Goal: Task Accomplishment & Management: Use online tool/utility

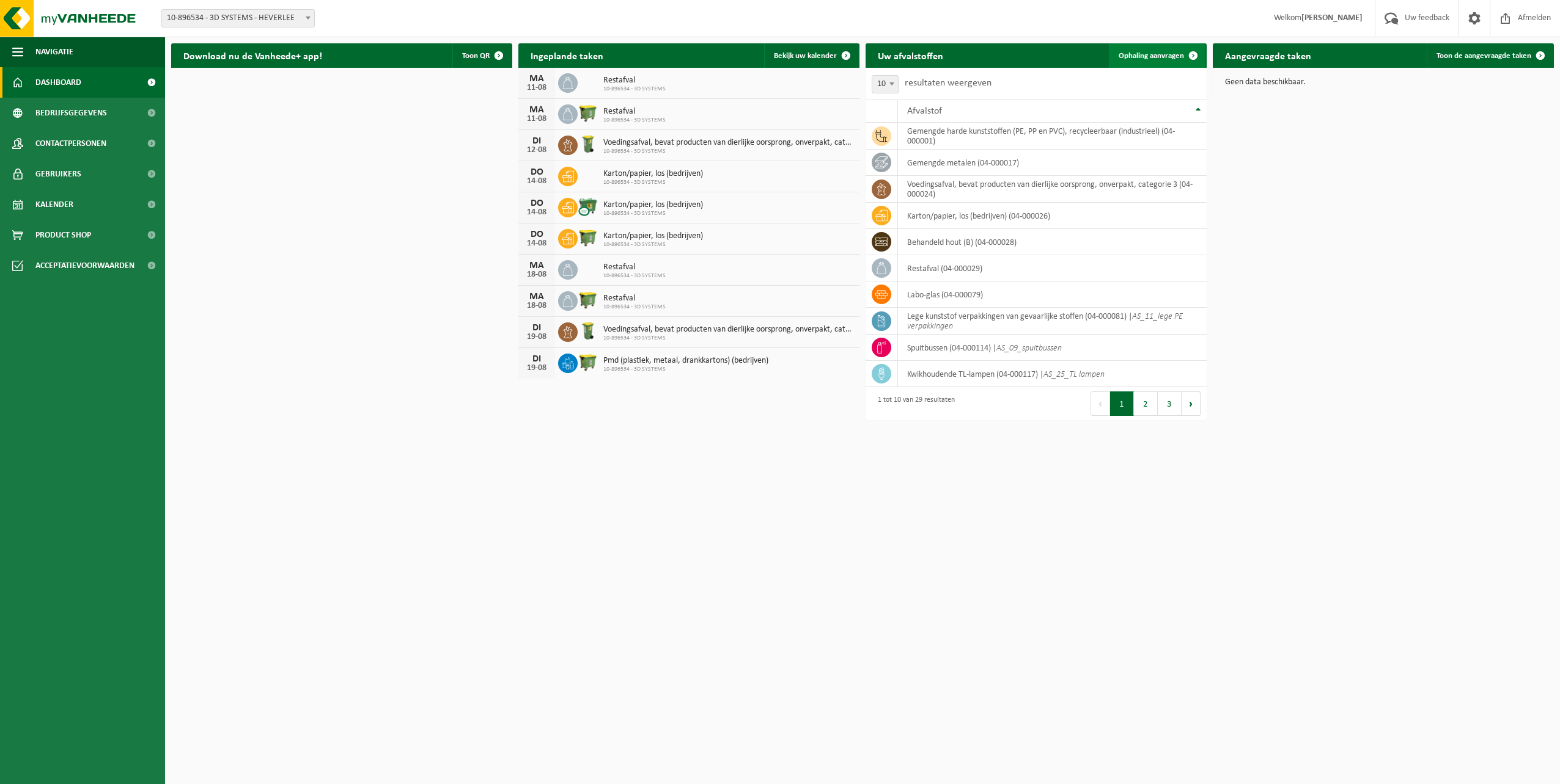
click at [1191, 52] on span at bounding box center [1193, 55] width 24 height 24
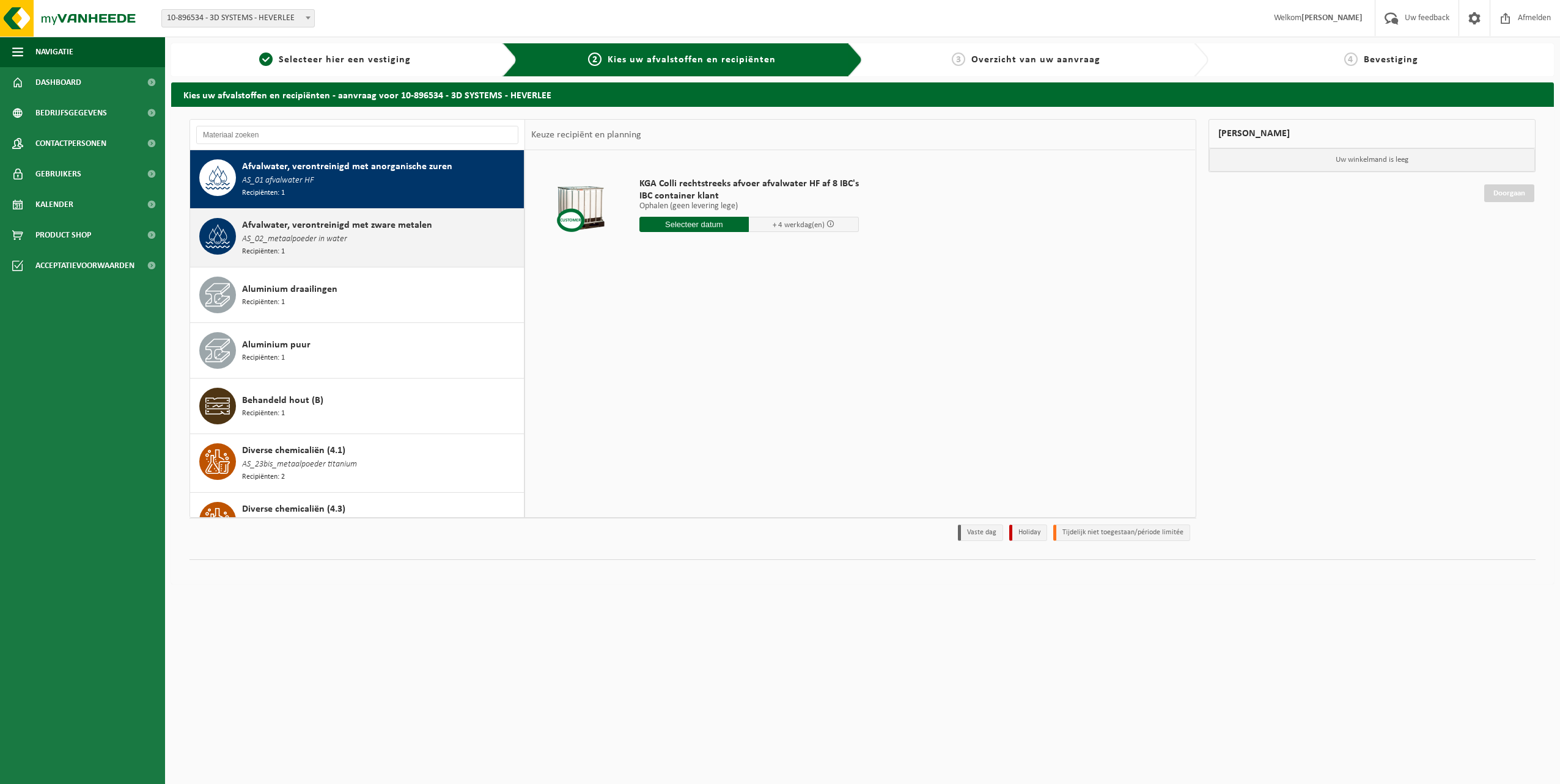
click at [459, 226] on div "Afvalwater, verontreinigd met zware metalen AS_02_metaalpoeder in water Recipië…" at bounding box center [381, 237] width 278 height 40
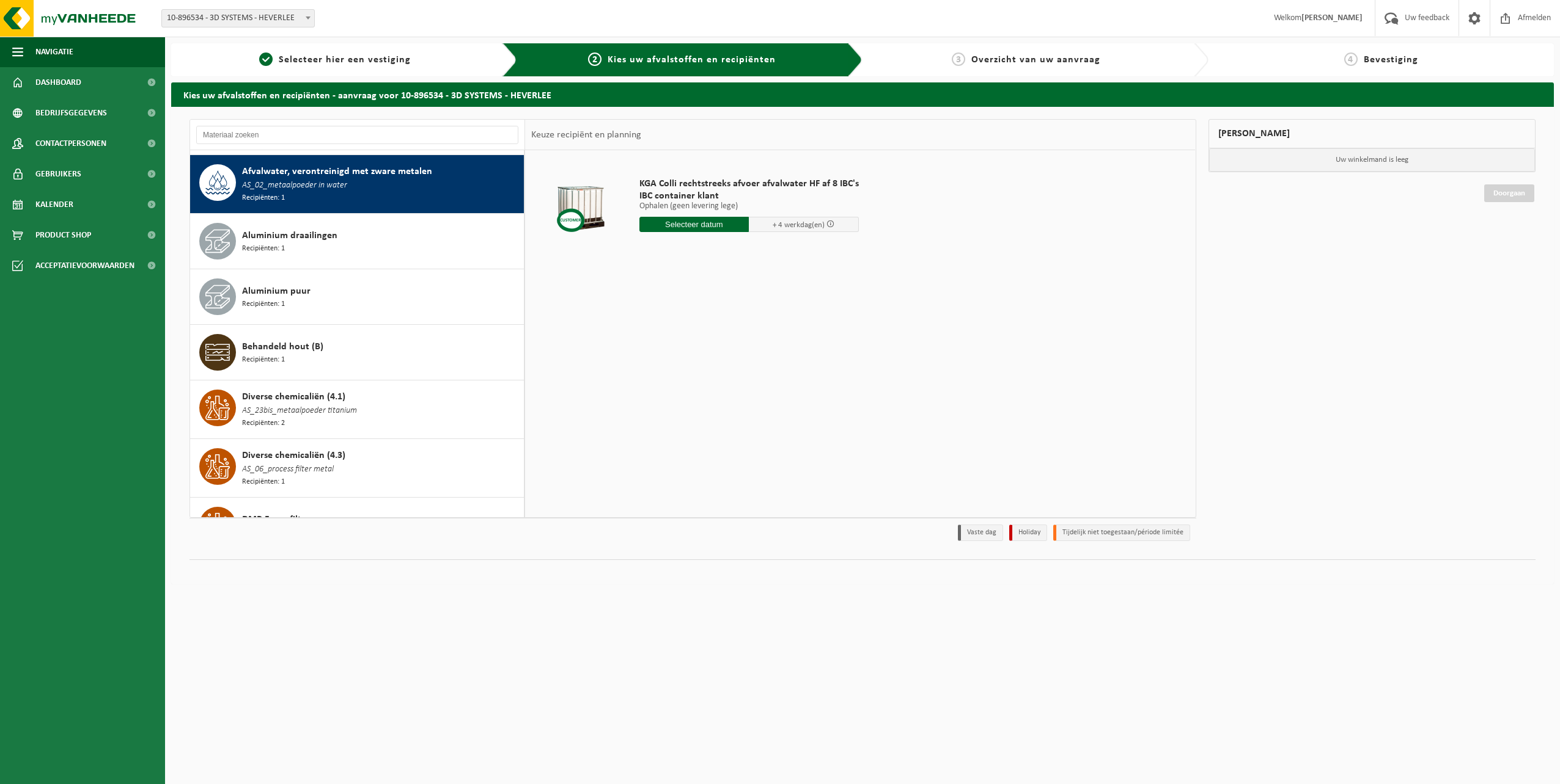
scroll to position [57, 0]
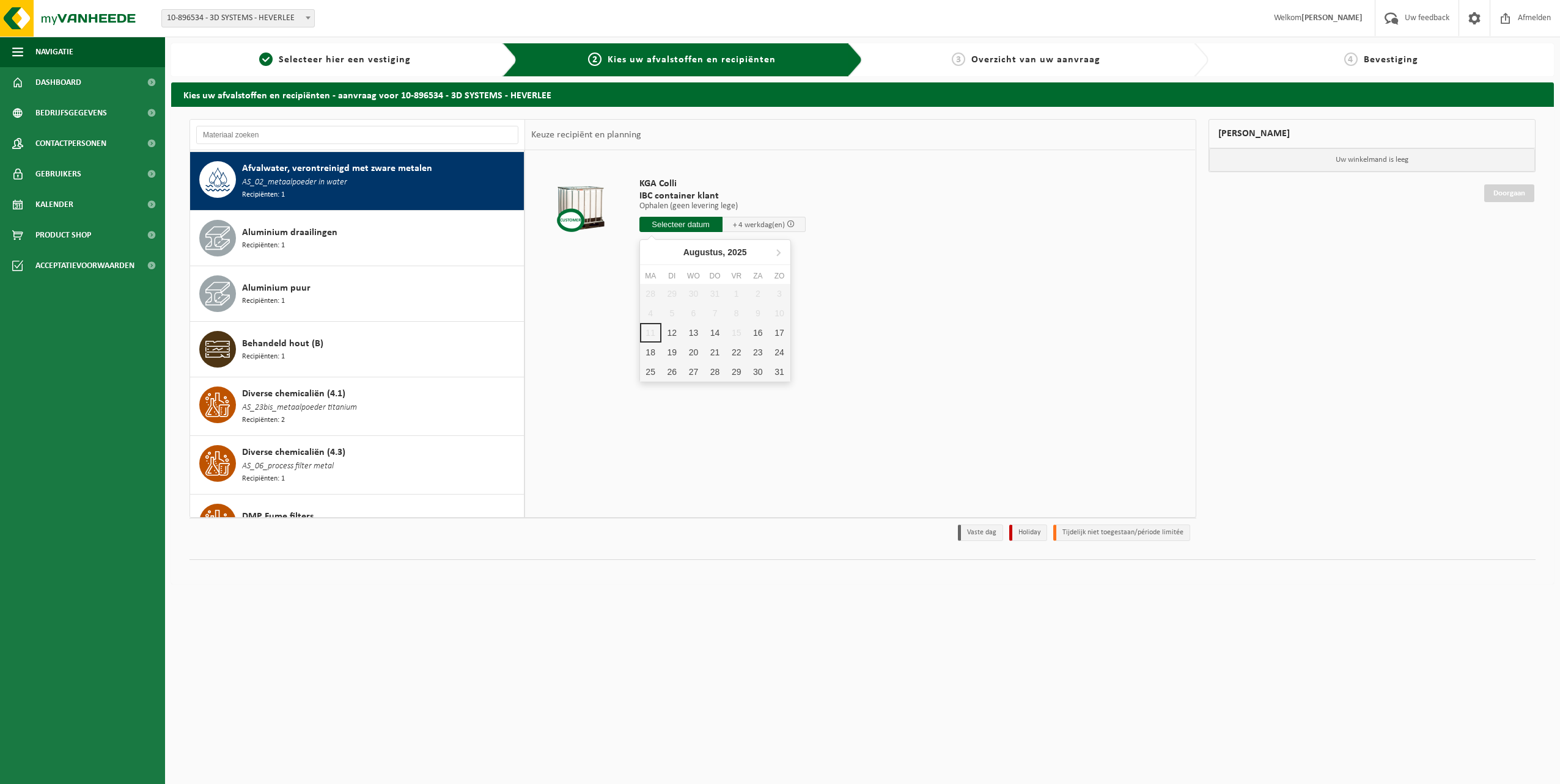
click at [711, 224] on input "text" at bounding box center [680, 224] width 83 height 15
click at [647, 354] on div "18" at bounding box center [651, 353] width 21 height 20
type input "Van 2025-08-18"
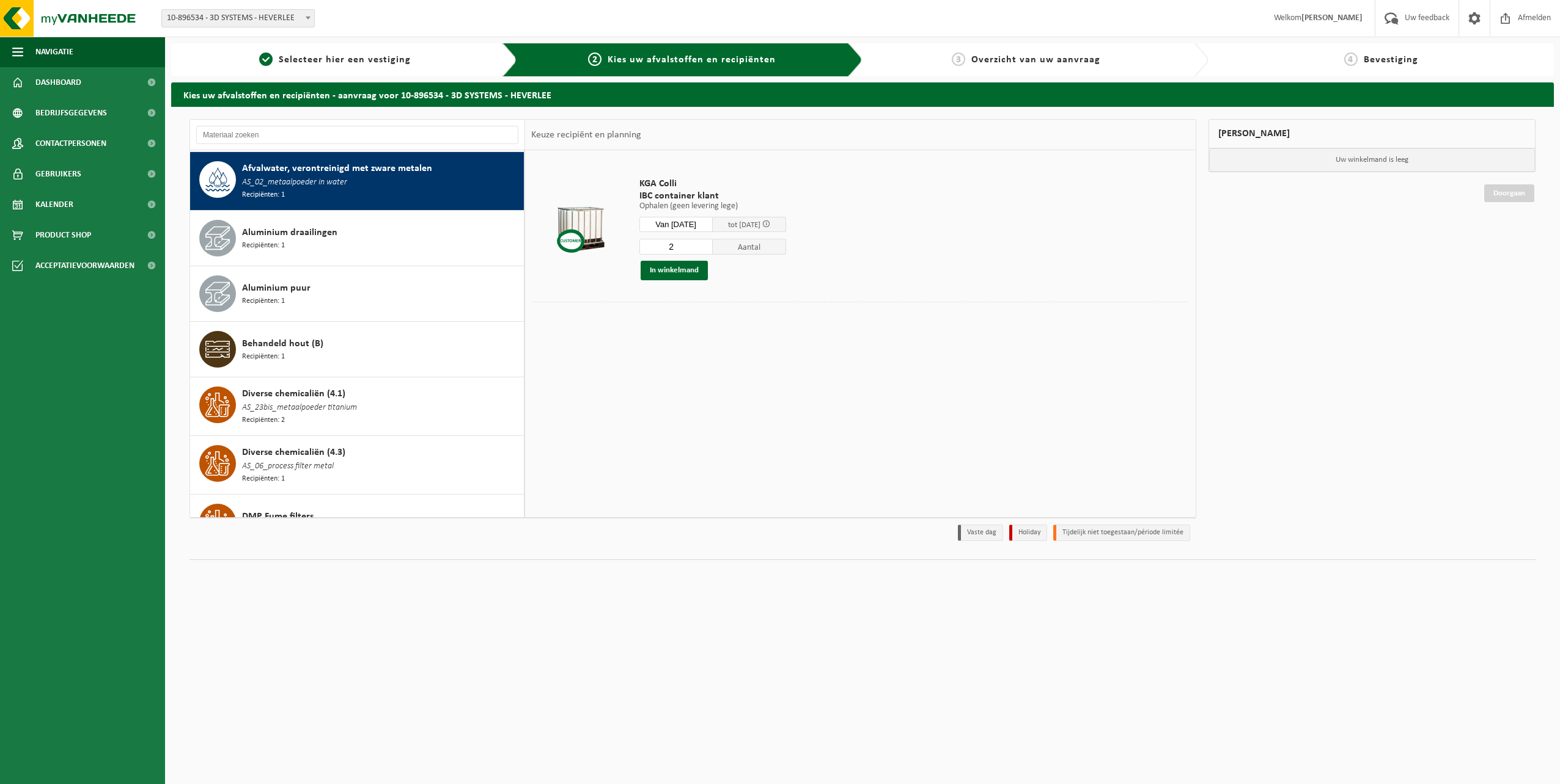
click at [712, 244] on input "2" at bounding box center [676, 247] width 73 height 16
click at [712, 244] on input "3" at bounding box center [676, 247] width 73 height 16
type input "4"
click at [712, 244] on input "4" at bounding box center [676, 247] width 73 height 16
click at [675, 271] on button "In winkelmand" at bounding box center [674, 270] width 68 height 20
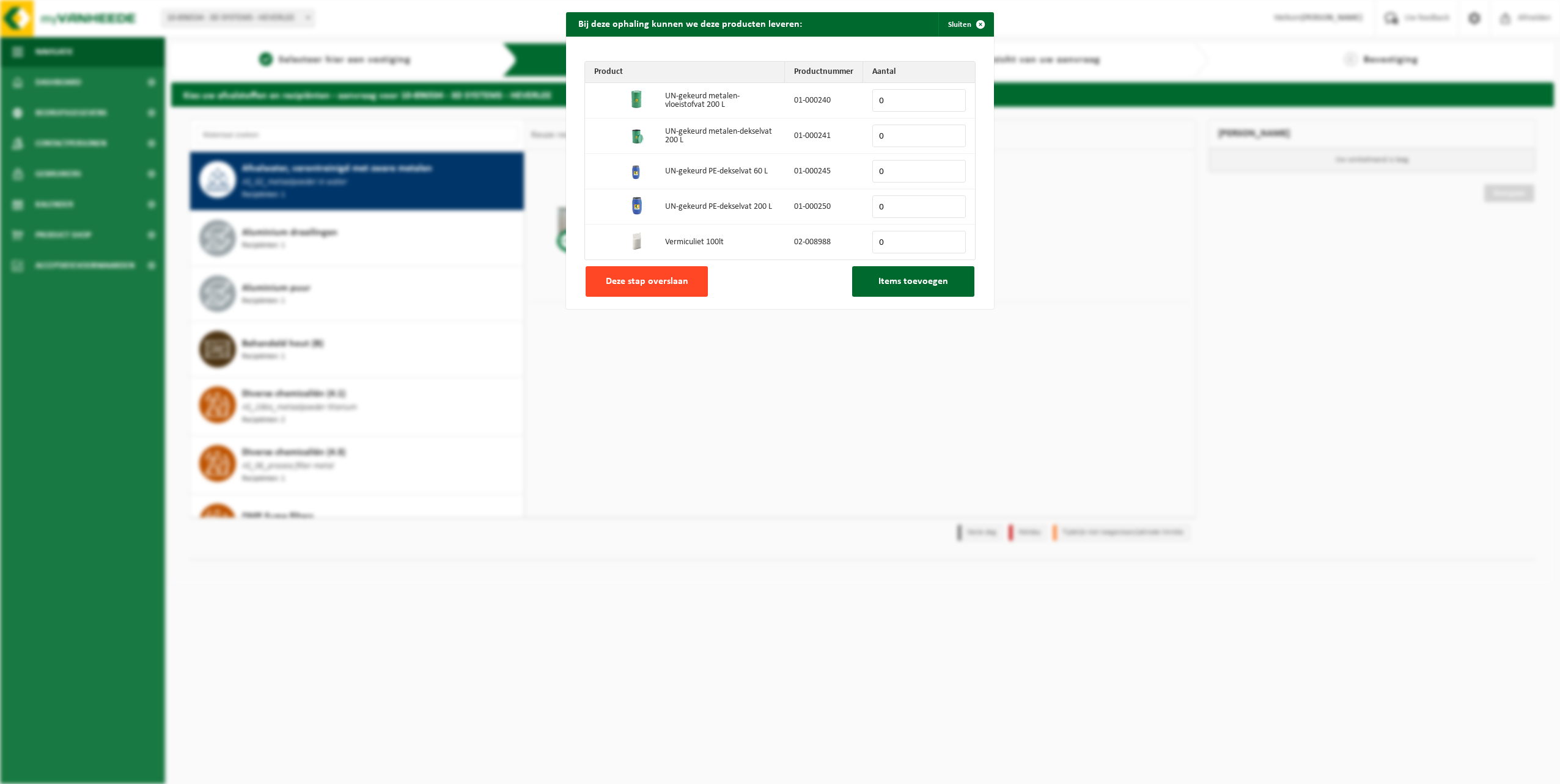
click at [660, 283] on span "Deze stap overslaan" at bounding box center [647, 281] width 83 height 10
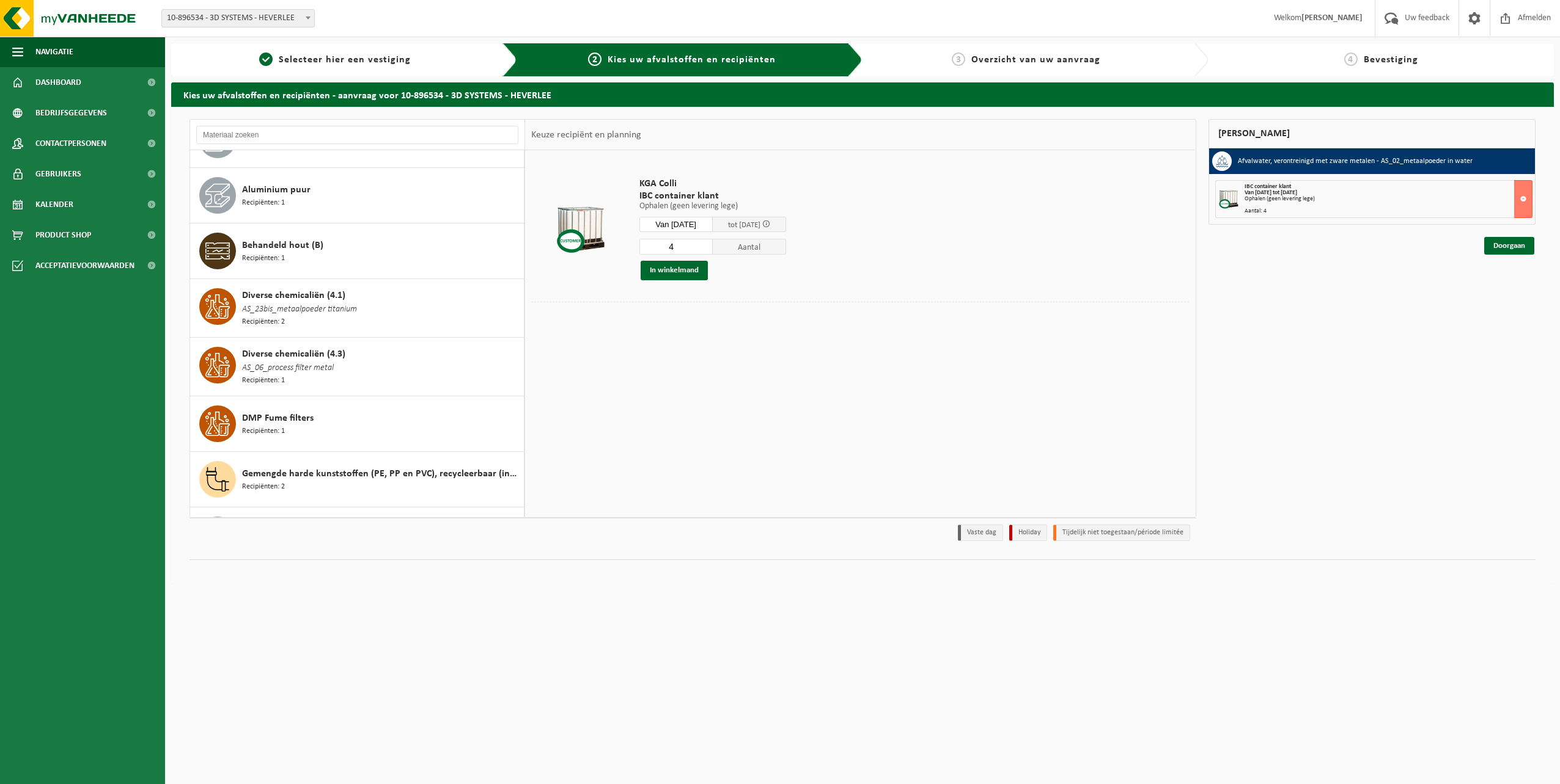
scroll to position [179, 0]
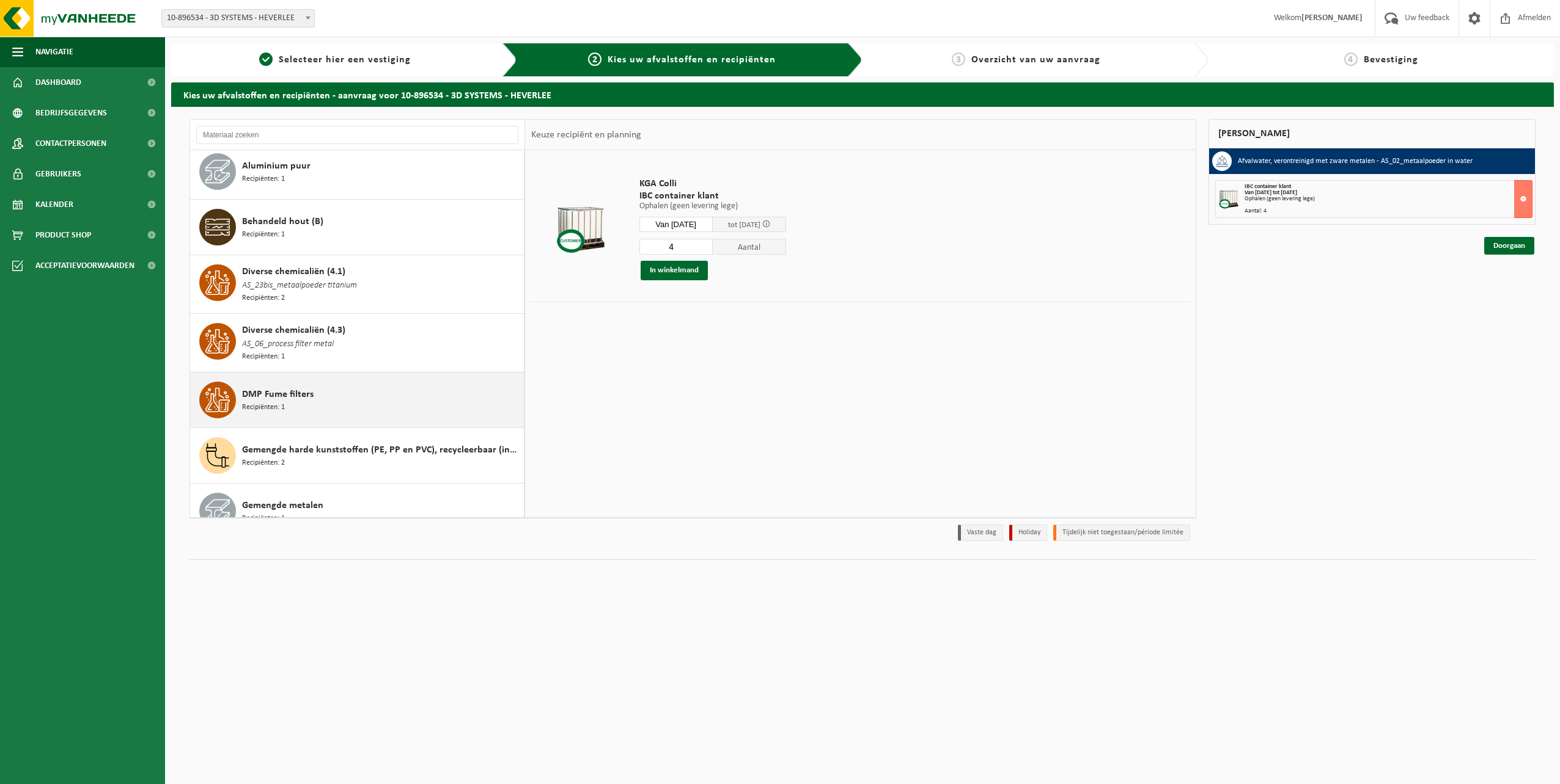
click at [404, 391] on div "DMP Fume filters Recipiënten: 1" at bounding box center [381, 400] width 278 height 36
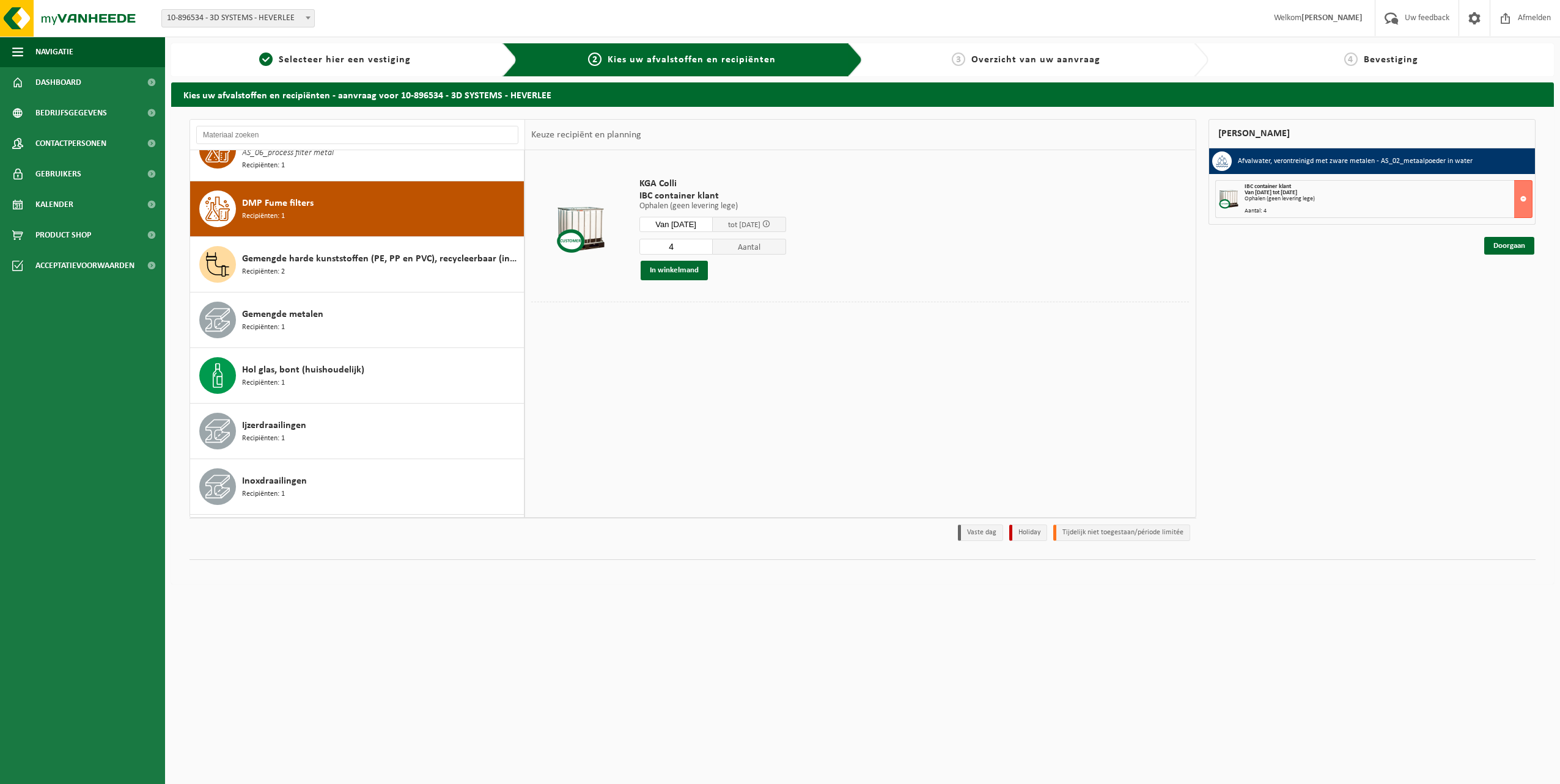
scroll to position [394, 0]
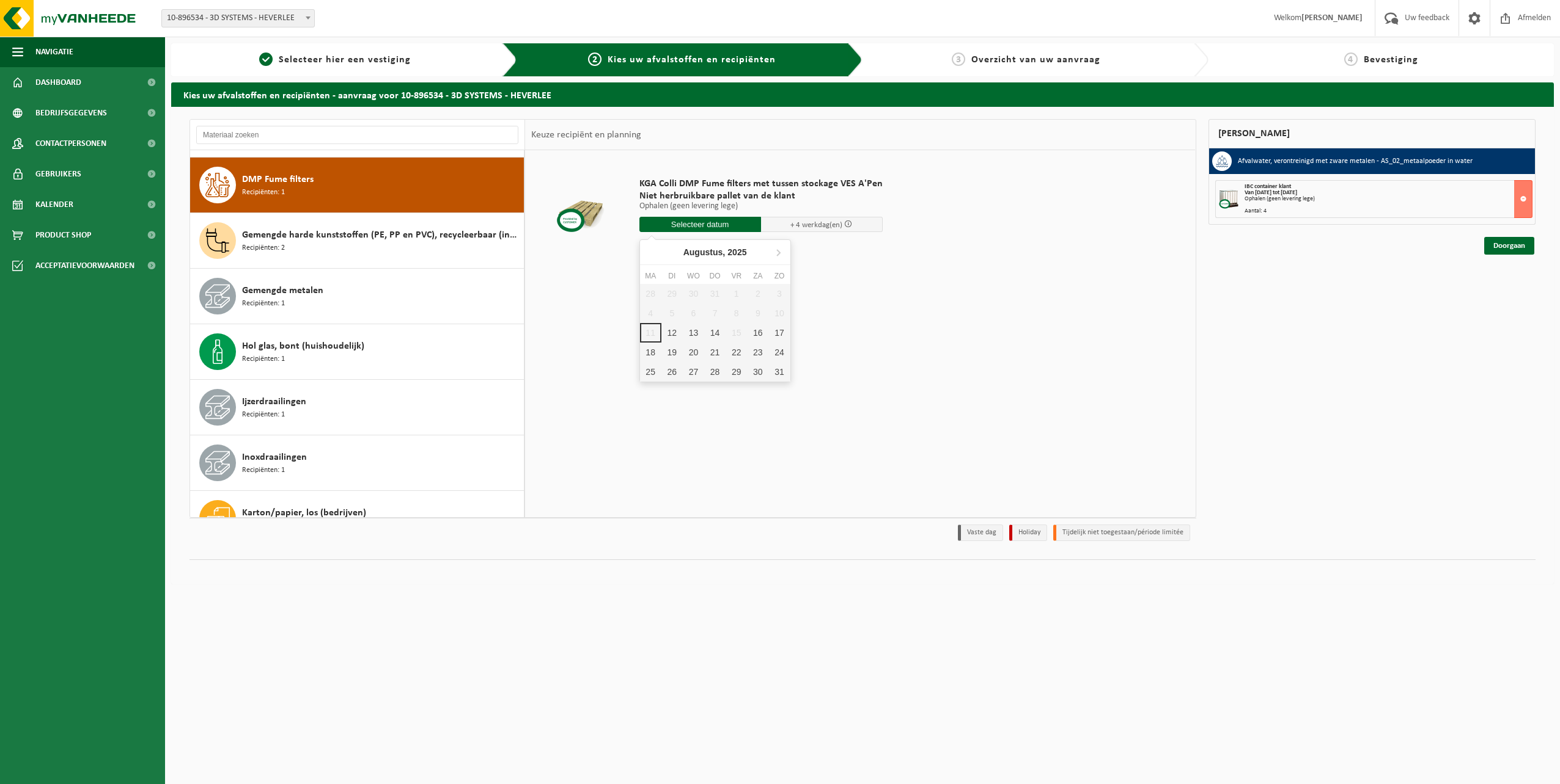
click at [690, 226] on input "text" at bounding box center [700, 224] width 122 height 15
click at [655, 353] on div "18" at bounding box center [651, 353] width 21 height 20
type input "Van 2025-08-18"
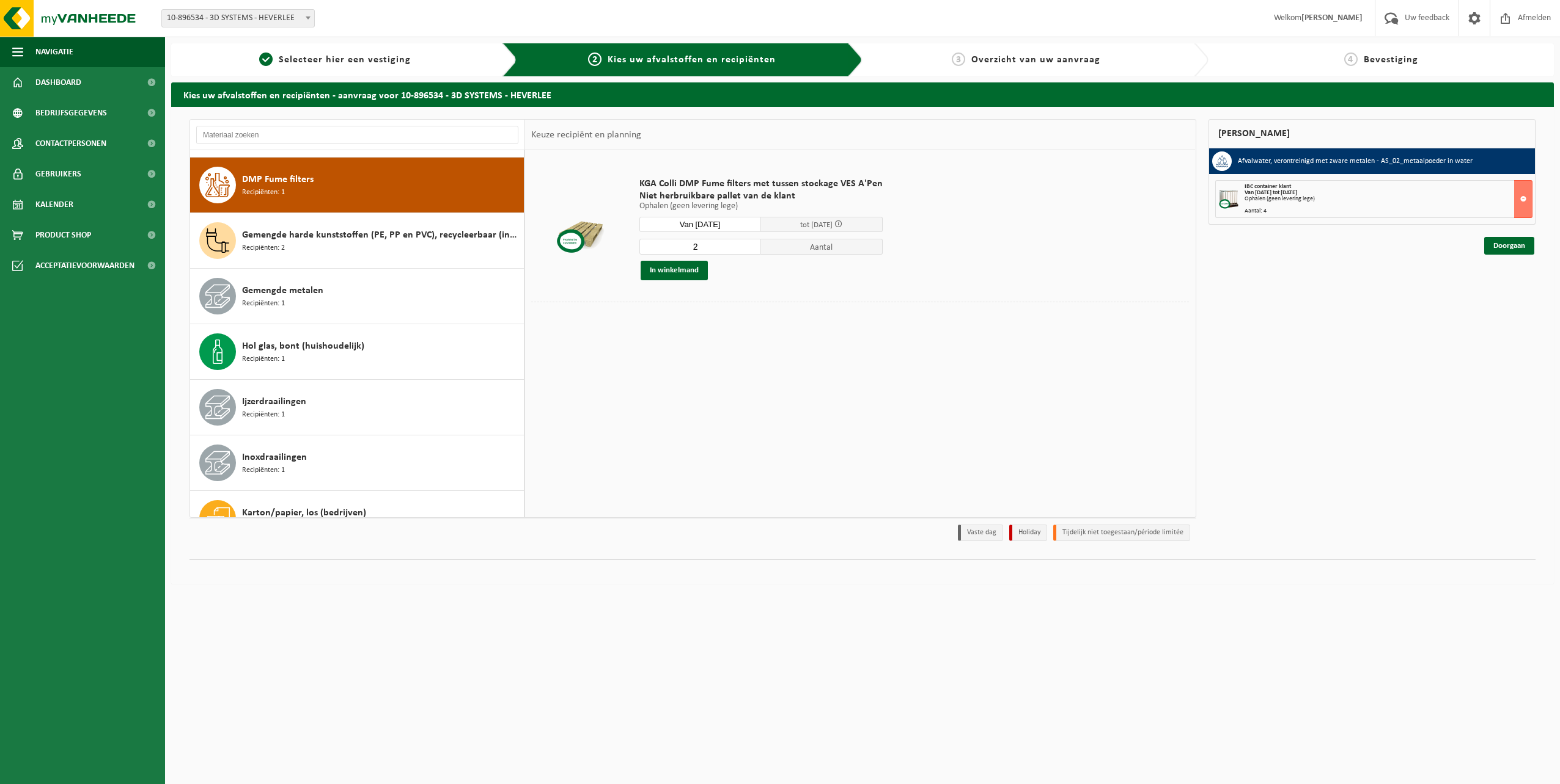
type input "2"
click at [753, 244] on input "2" at bounding box center [700, 247] width 122 height 16
click at [677, 275] on button "In winkelmand" at bounding box center [674, 270] width 68 height 20
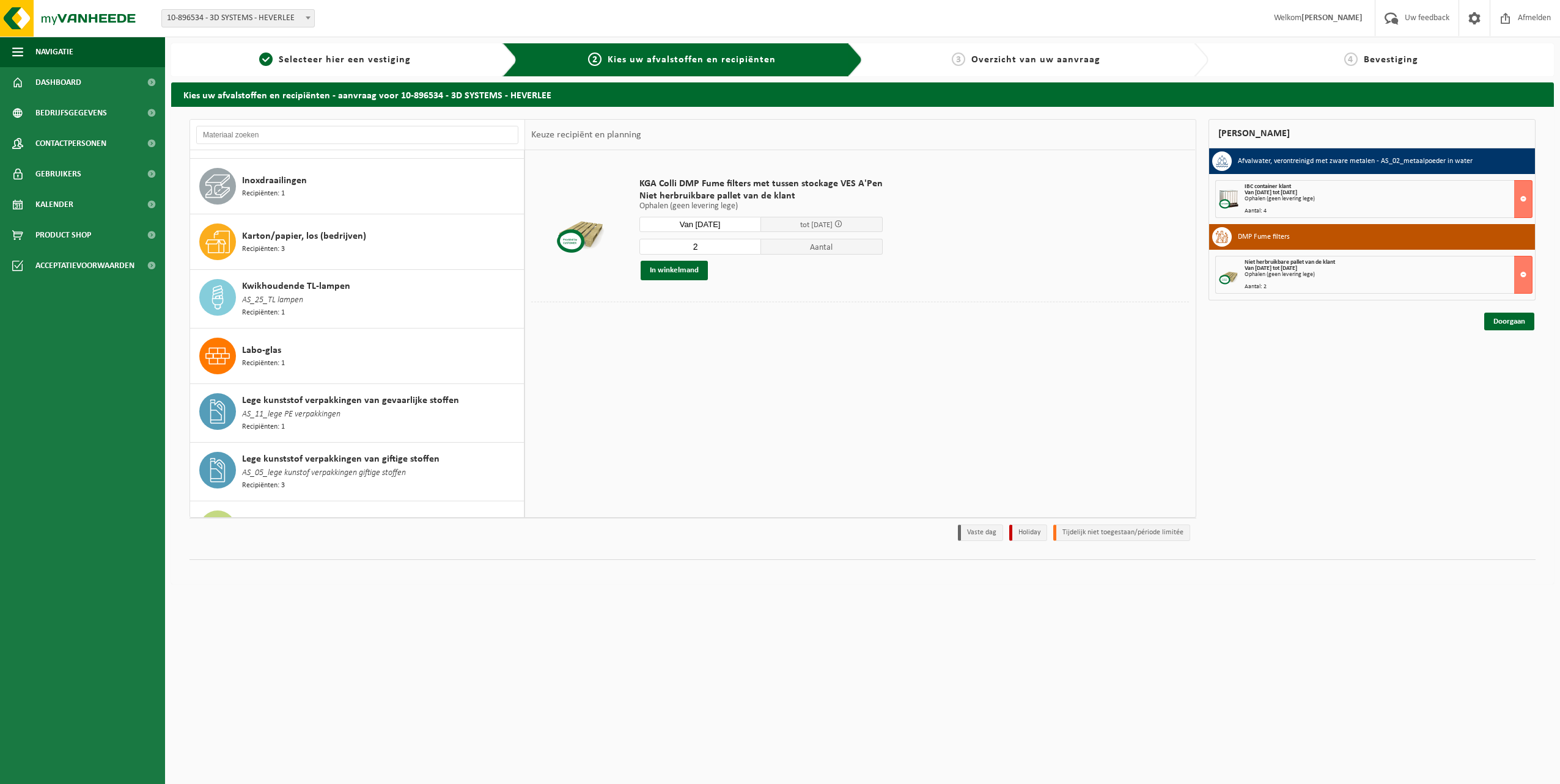
scroll to position [695, 0]
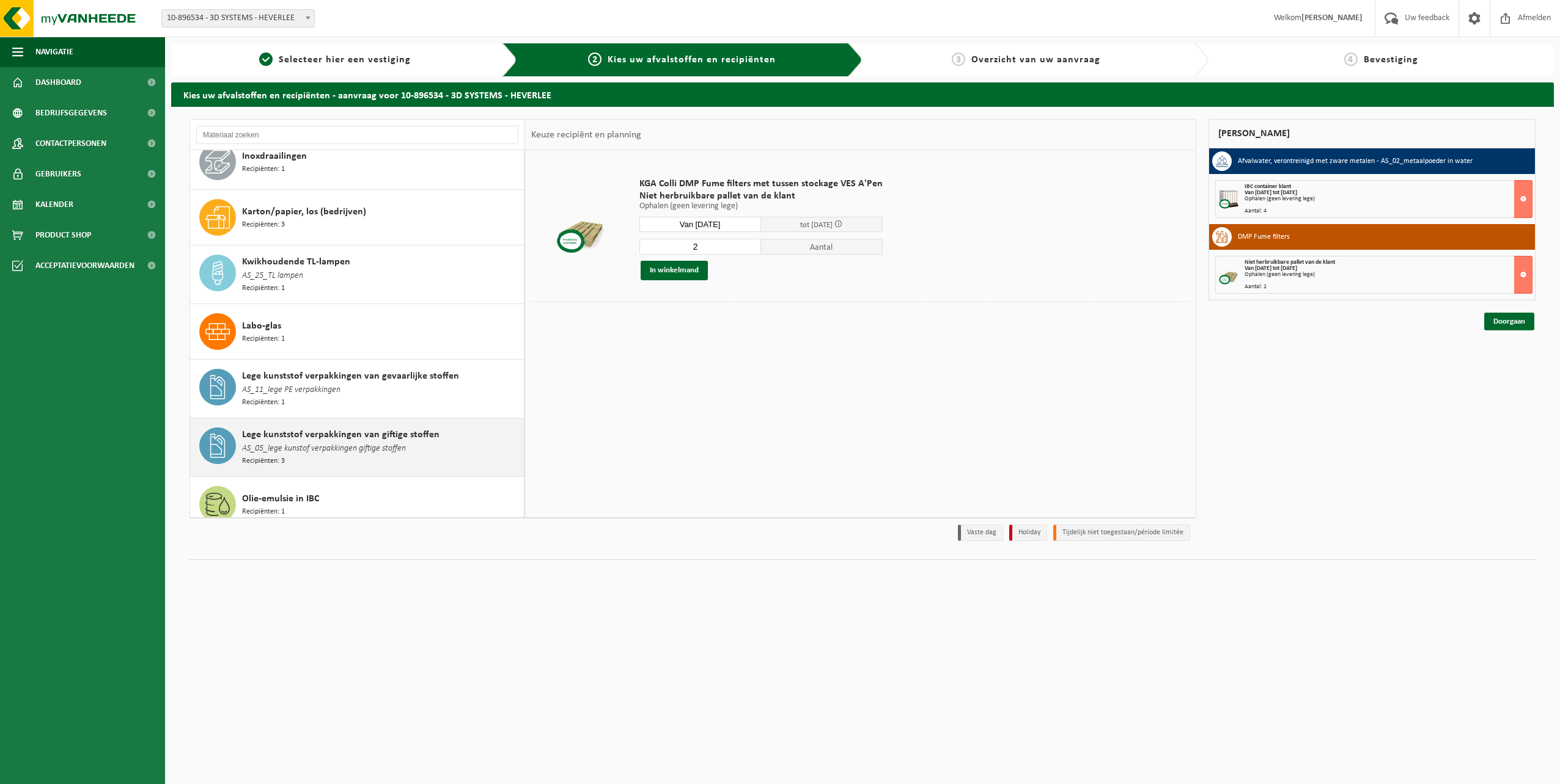
click at [395, 446] on div "Lege kunststof verpakkingen van giftige stoffen AS_05_lege kunstof verpakkingen…" at bounding box center [381, 447] width 278 height 40
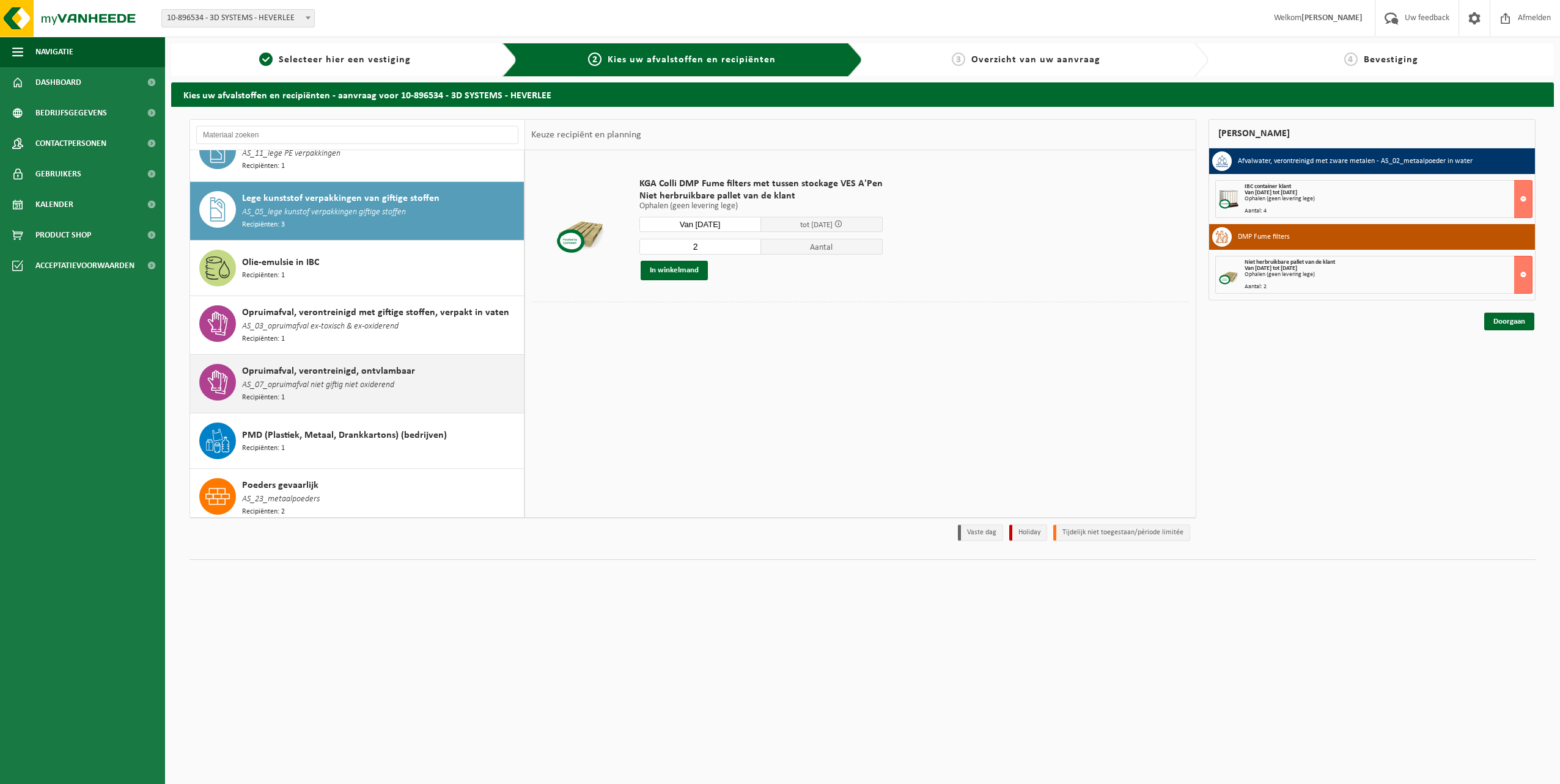
scroll to position [952, 0]
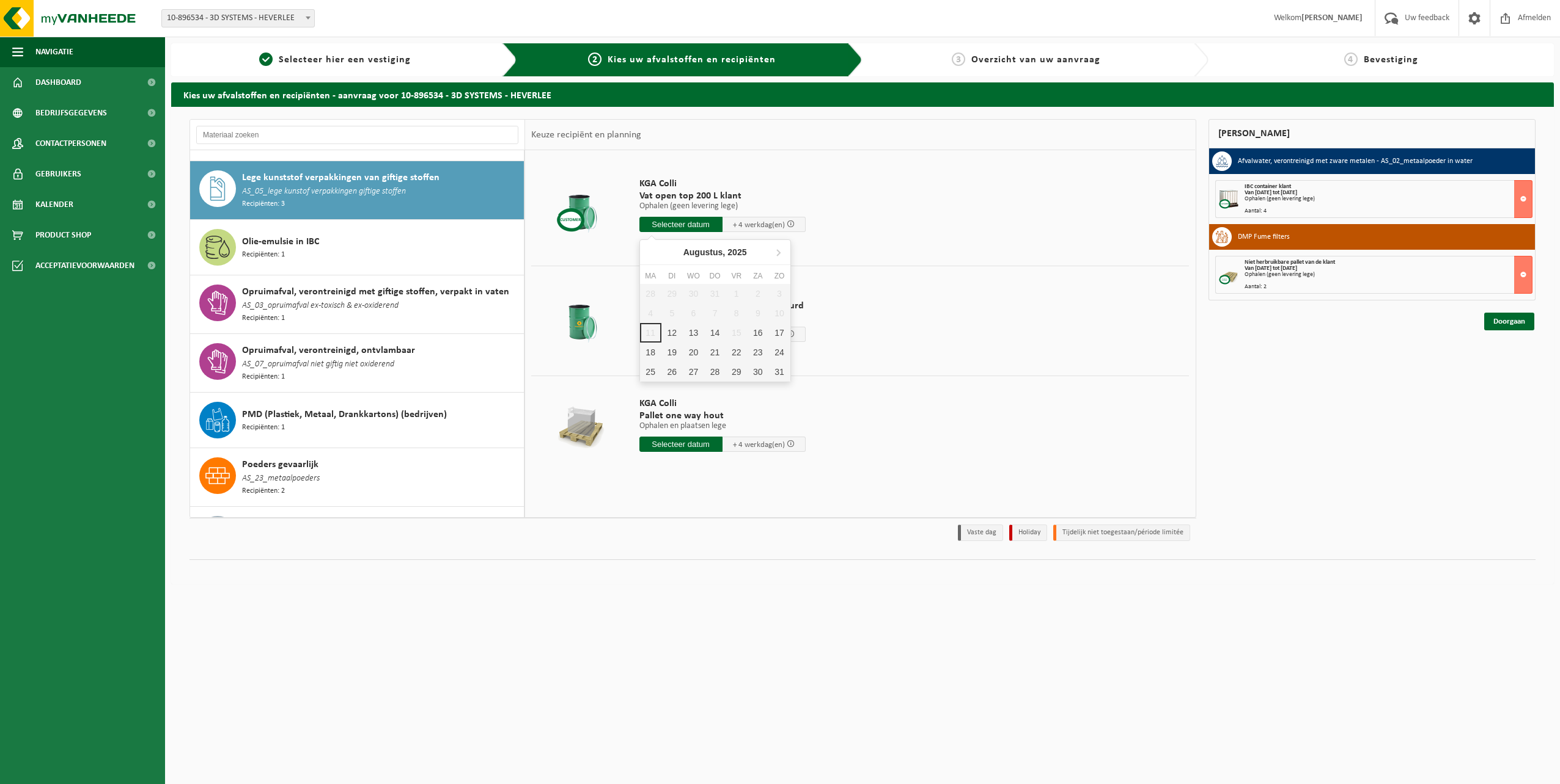
click at [681, 227] on input "text" at bounding box center [680, 224] width 83 height 15
click at [652, 352] on div "18" at bounding box center [651, 353] width 21 height 20
type input "Van 2025-08-18"
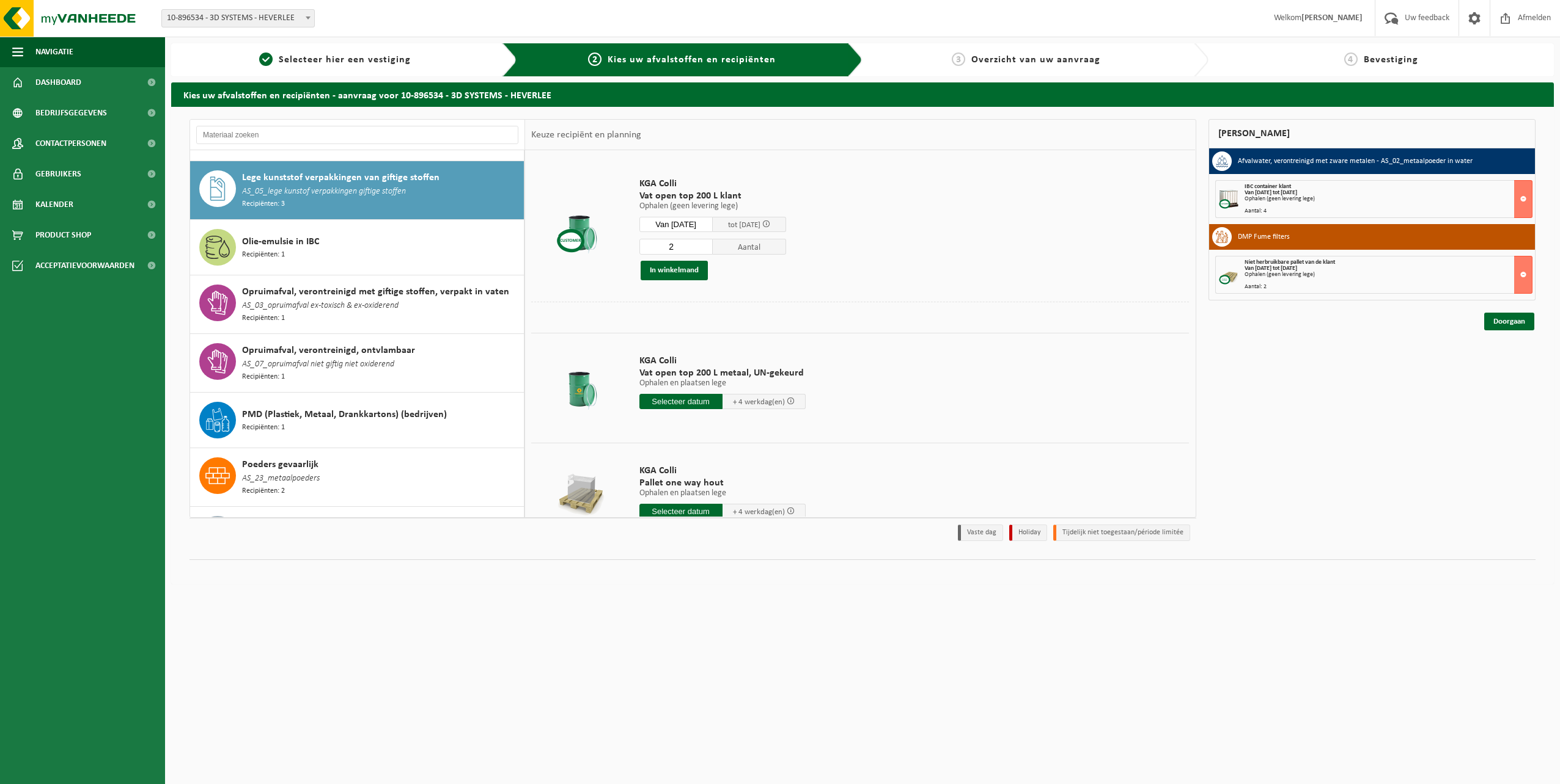
type input "2"
click at [712, 245] on input "2" at bounding box center [676, 247] width 73 height 16
click at [679, 270] on button "In winkelmand" at bounding box center [674, 270] width 68 height 20
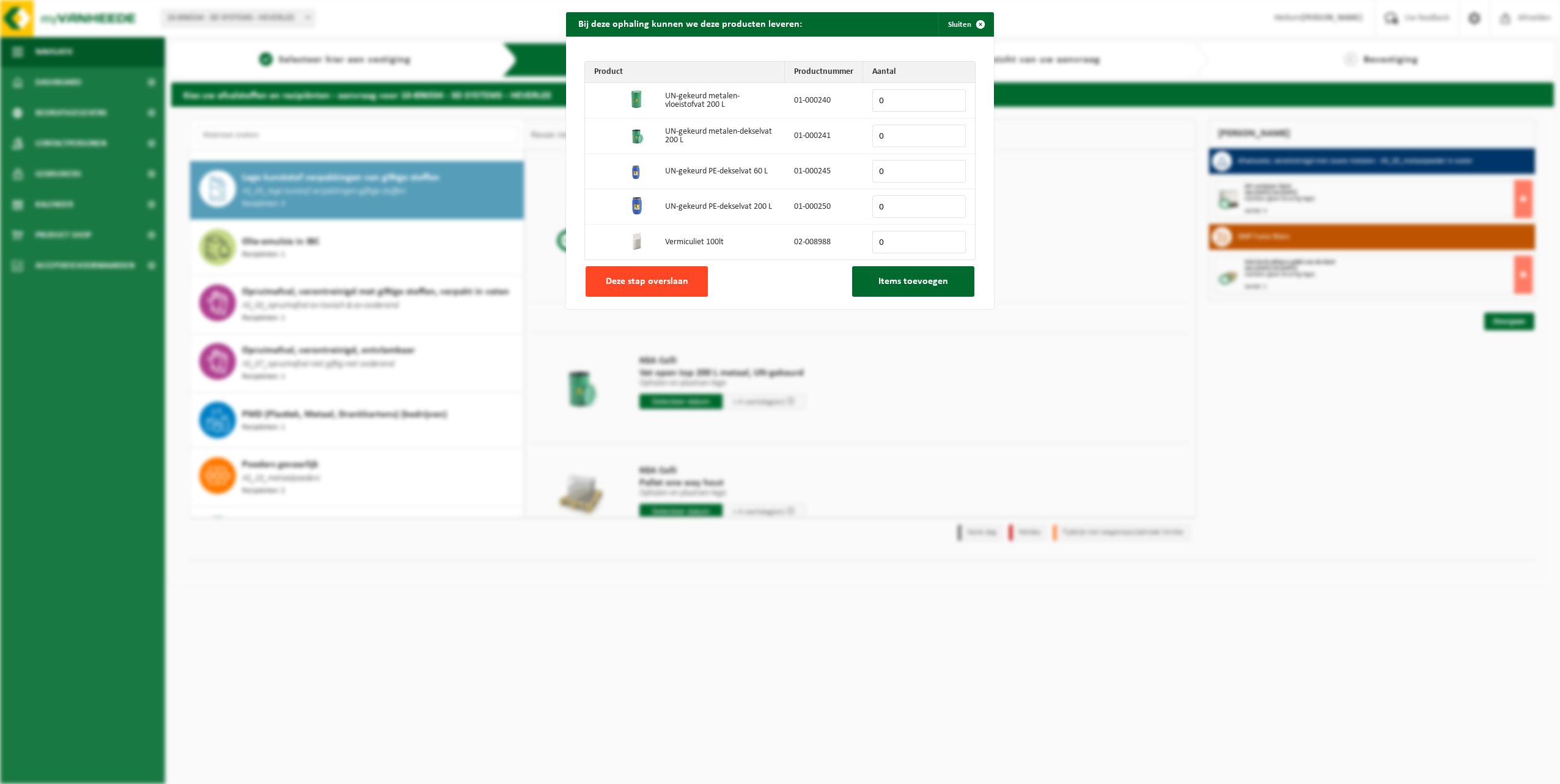
click at [681, 284] on span "Deze stap overslaan" at bounding box center [647, 281] width 83 height 10
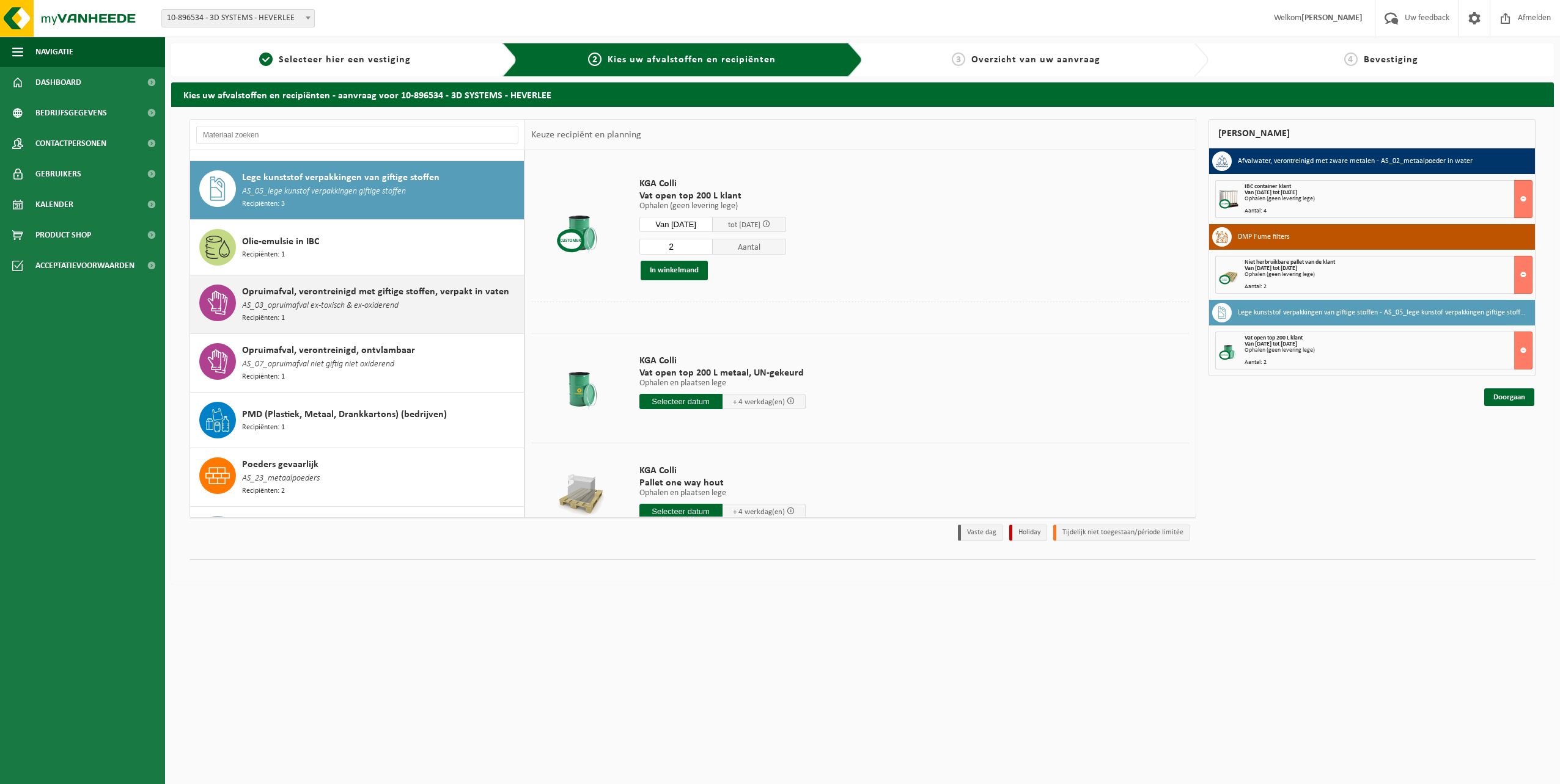
click at [343, 284] on span "Opruimafval, verontreinigd met giftige stoffen, verpakt in vaten" at bounding box center [375, 292] width 267 height 14
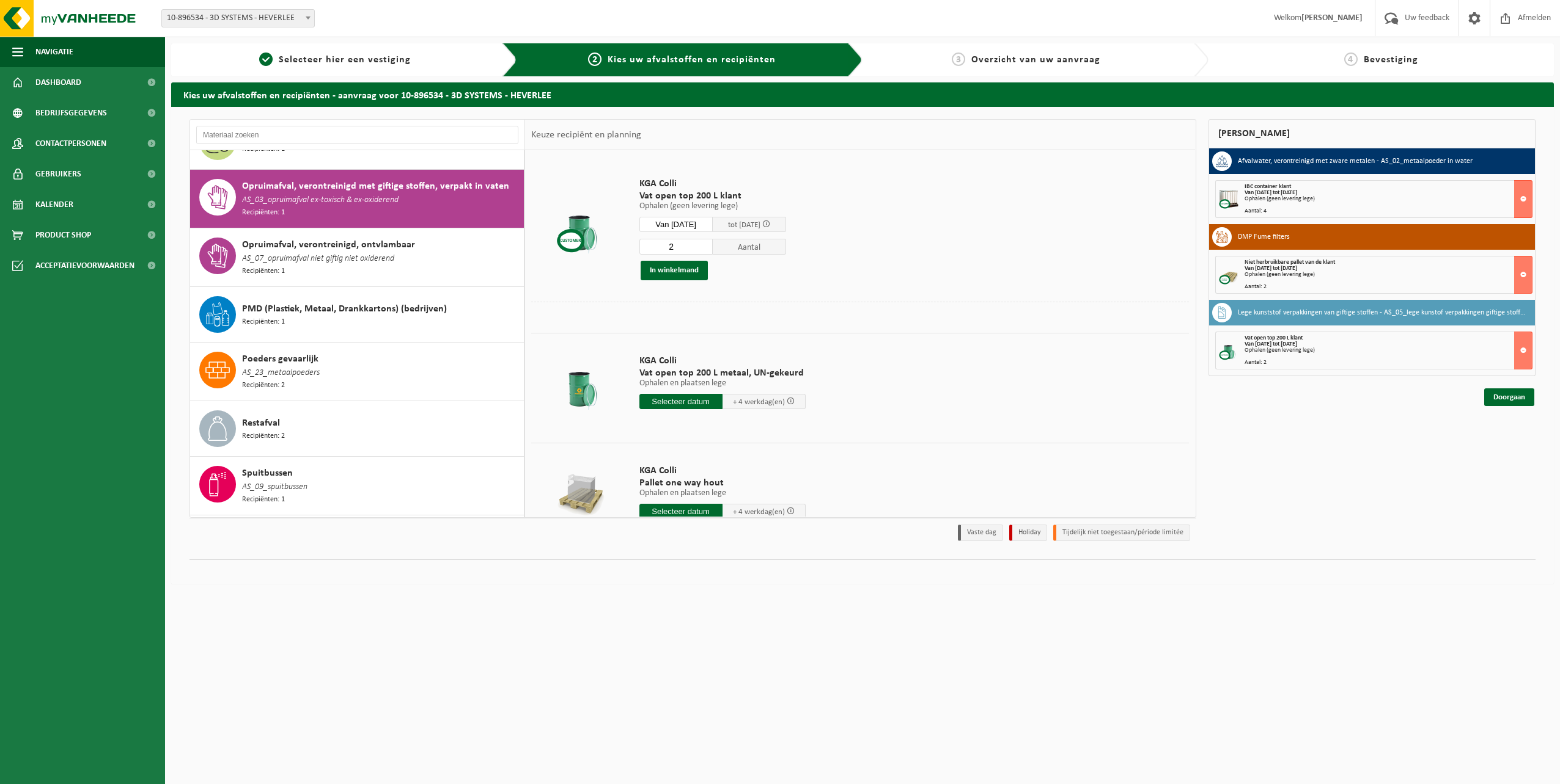
scroll to position [1065, 0]
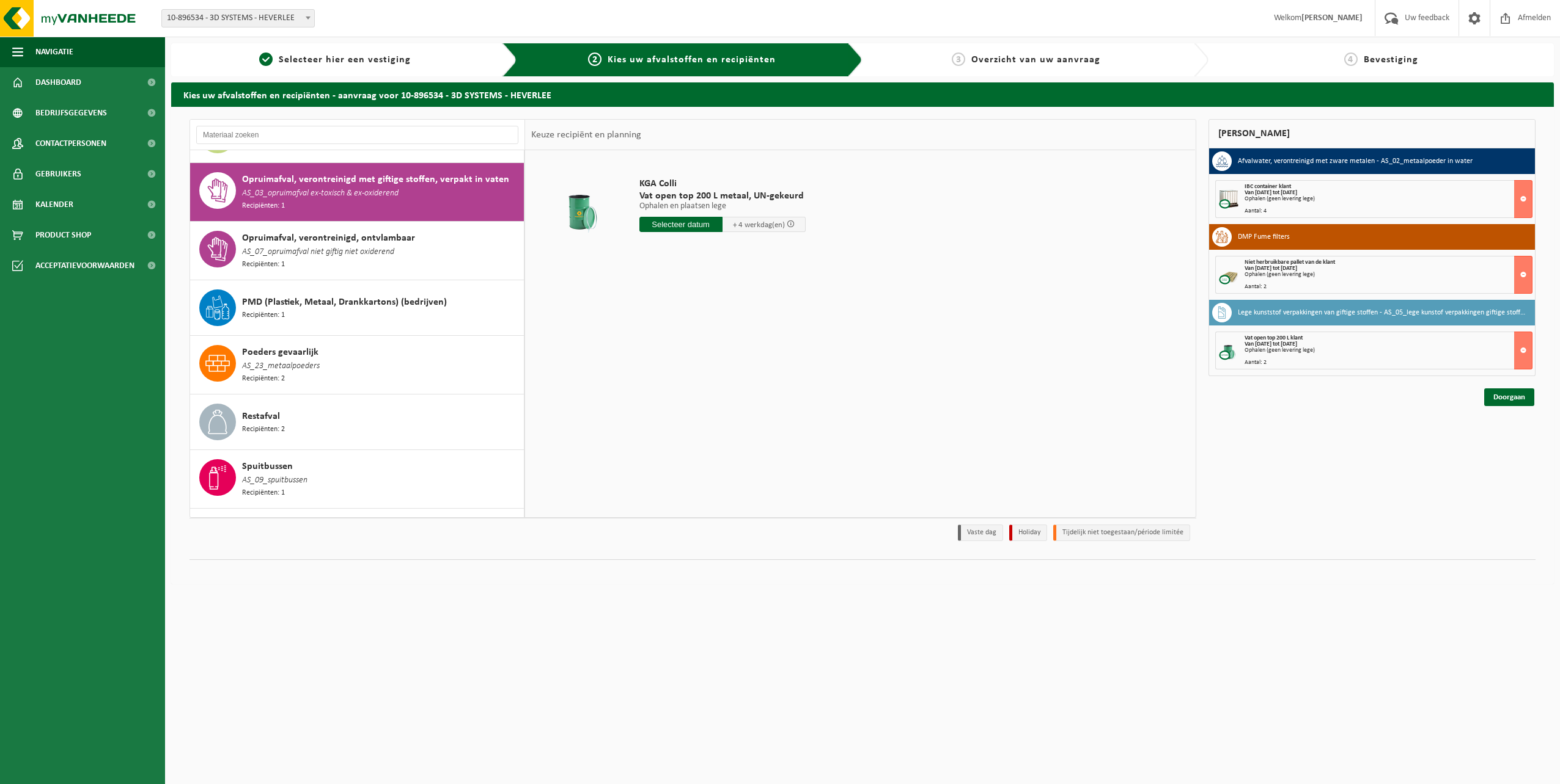
click at [684, 220] on input "text" at bounding box center [680, 224] width 83 height 15
click at [652, 356] on div "18" at bounding box center [651, 353] width 21 height 20
type input "Van 2025-08-18"
click at [716, 244] on input "2" at bounding box center [683, 247] width 87 height 16
click at [716, 244] on input "3" at bounding box center [683, 247] width 87 height 16
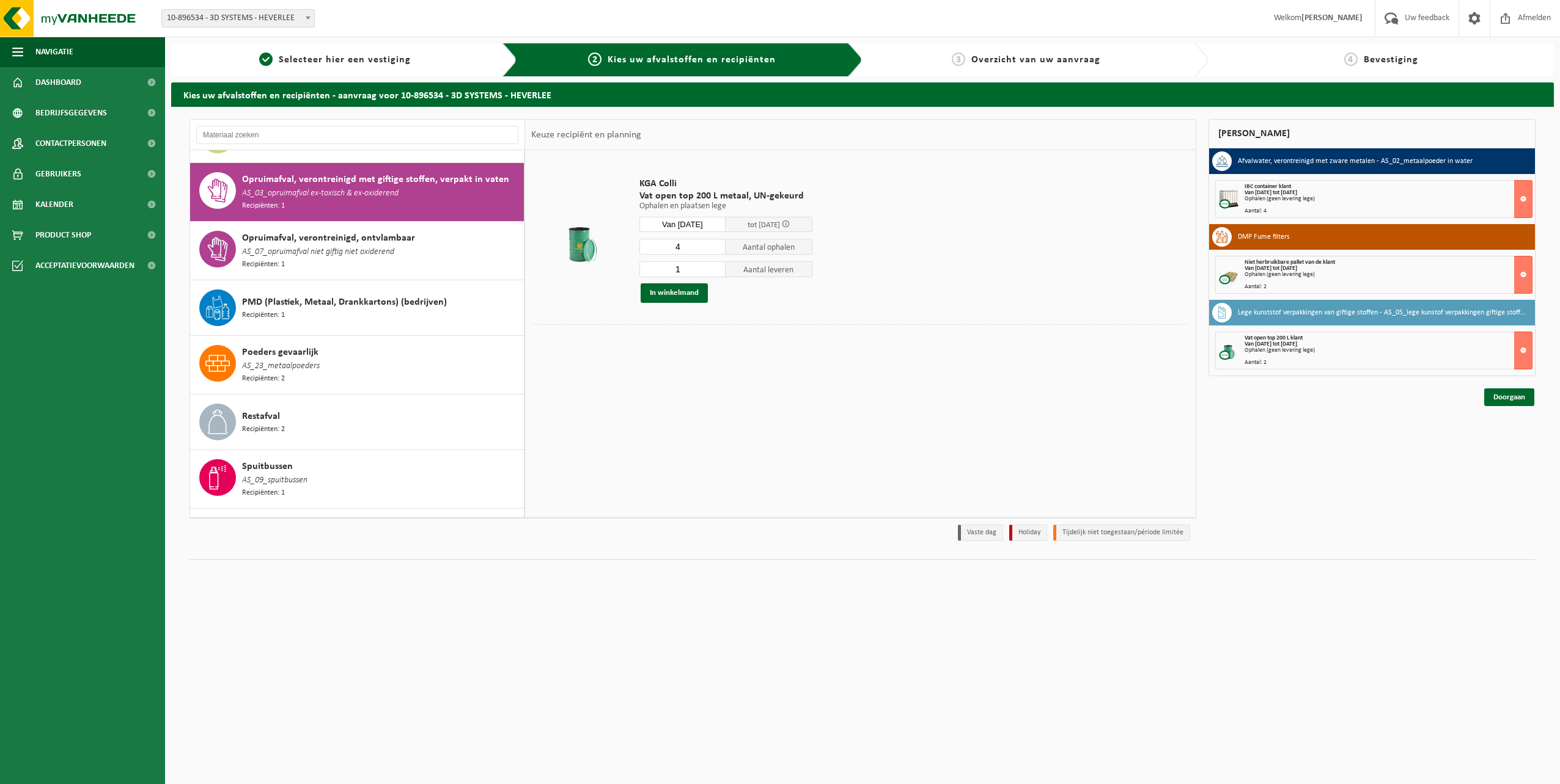
click at [716, 244] on input "4" at bounding box center [683, 247] width 87 height 16
type input "5"
click at [717, 244] on input "5" at bounding box center [683, 247] width 87 height 16
click at [753, 251] on span "Aantal ophalen" at bounding box center [769, 247] width 87 height 16
click at [762, 246] on span "Aantal ophalen" at bounding box center [769, 247] width 87 height 16
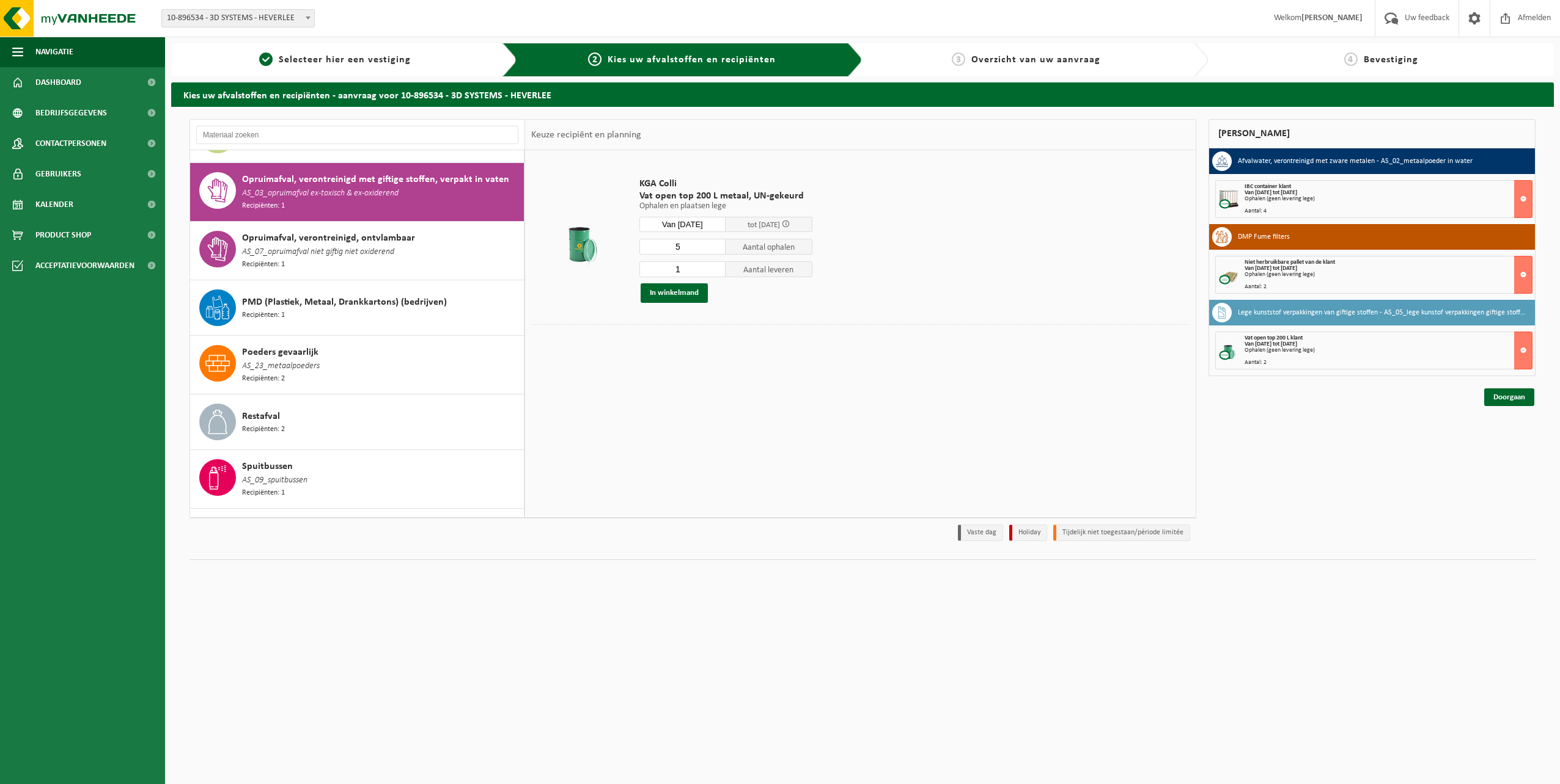
drag, startPoint x: 762, startPoint y: 246, endPoint x: 709, endPoint y: 271, distance: 58.6
click at [709, 271] on input "1" at bounding box center [683, 269] width 87 height 16
type input "0"
click at [714, 270] on input "0" at bounding box center [683, 269] width 87 height 16
click at [673, 294] on button "In winkelmand" at bounding box center [674, 293] width 68 height 20
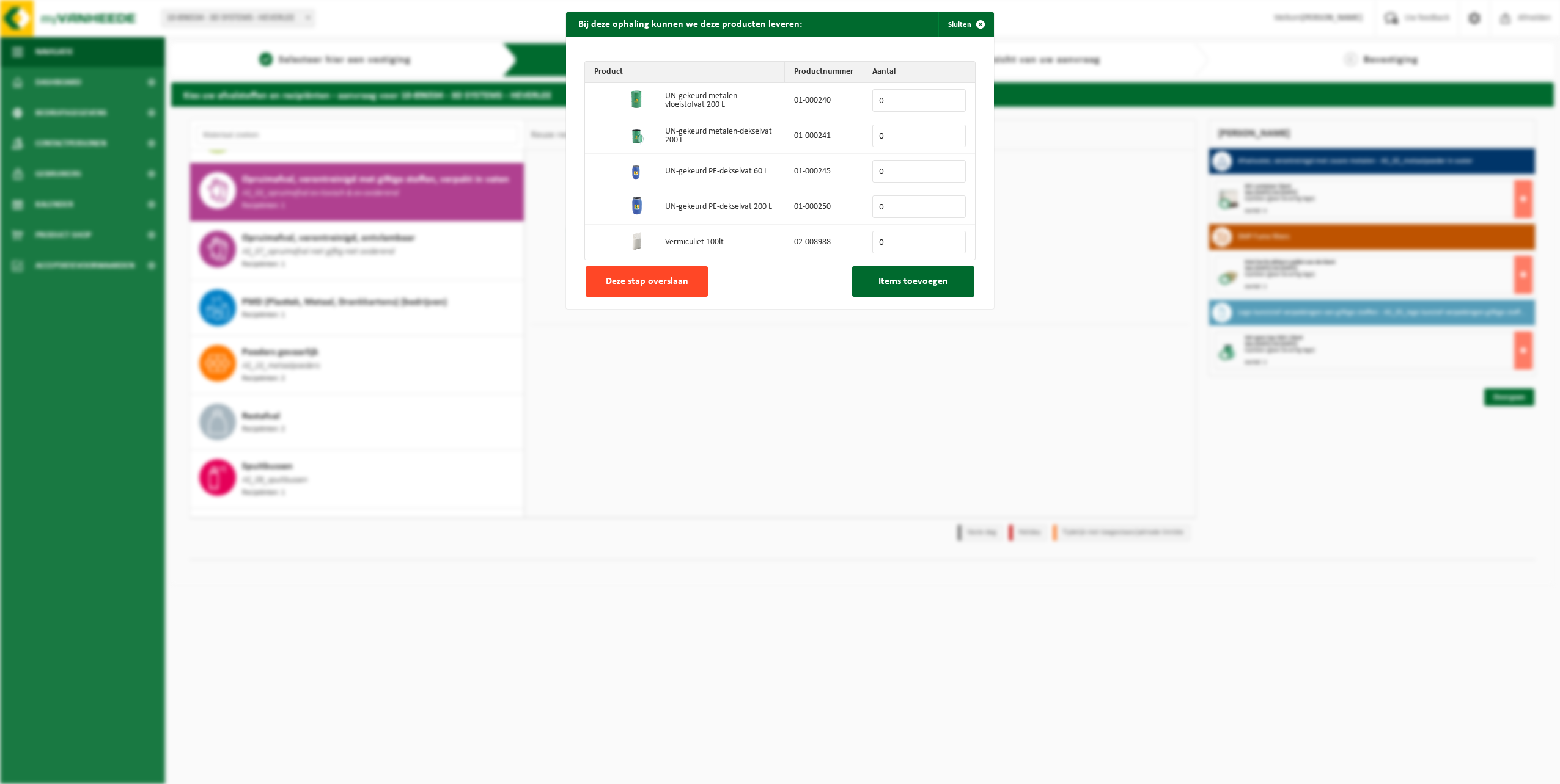
click at [669, 280] on span "Deze stap overslaan" at bounding box center [647, 281] width 83 height 10
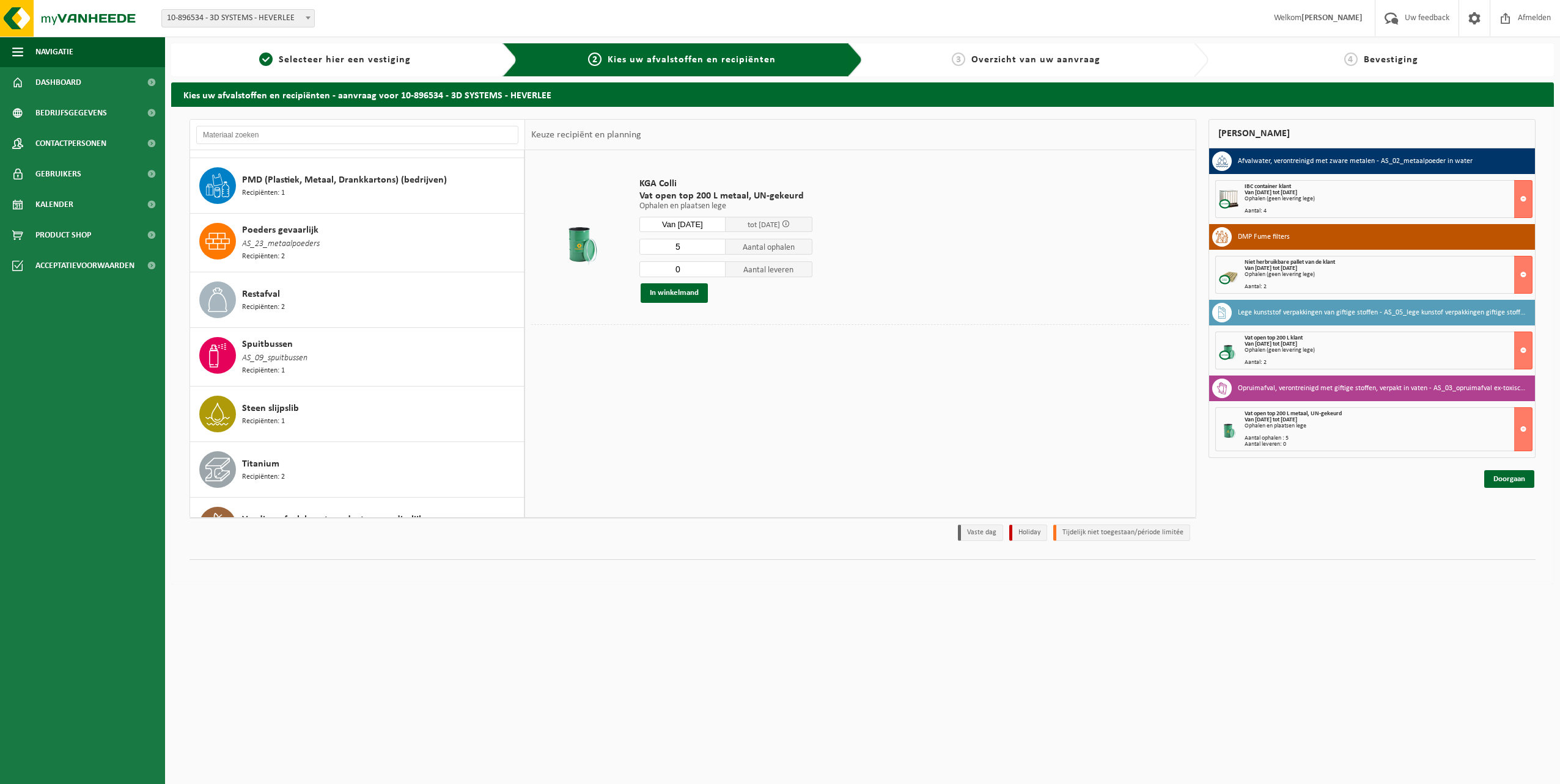
scroll to position [1203, 0]
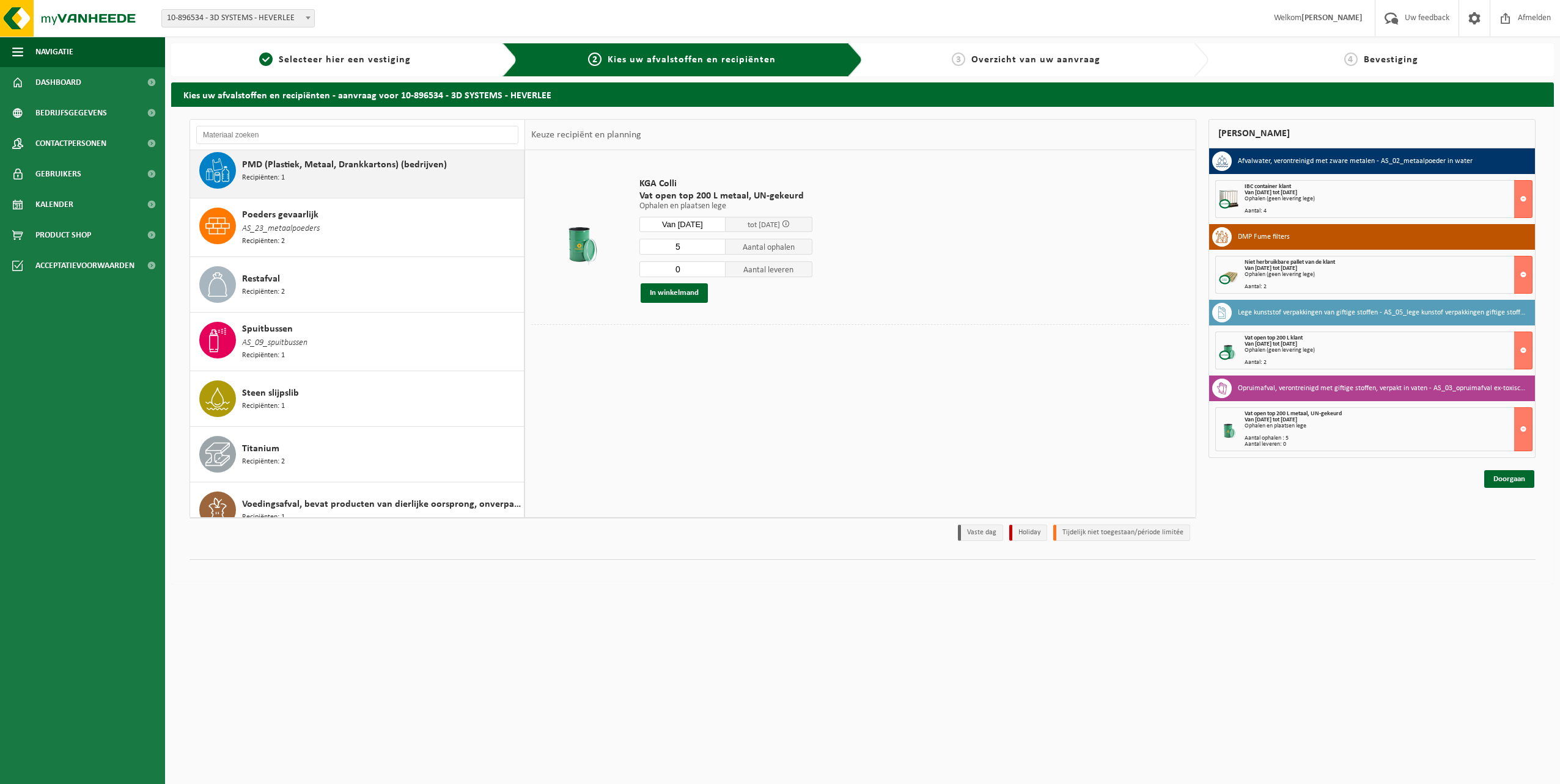
click at [514, 155] on div "PMD (Plastiek, Metaal, Drankkartons) (bedrijven) Recipiënten: 1" at bounding box center [358, 171] width 334 height 55
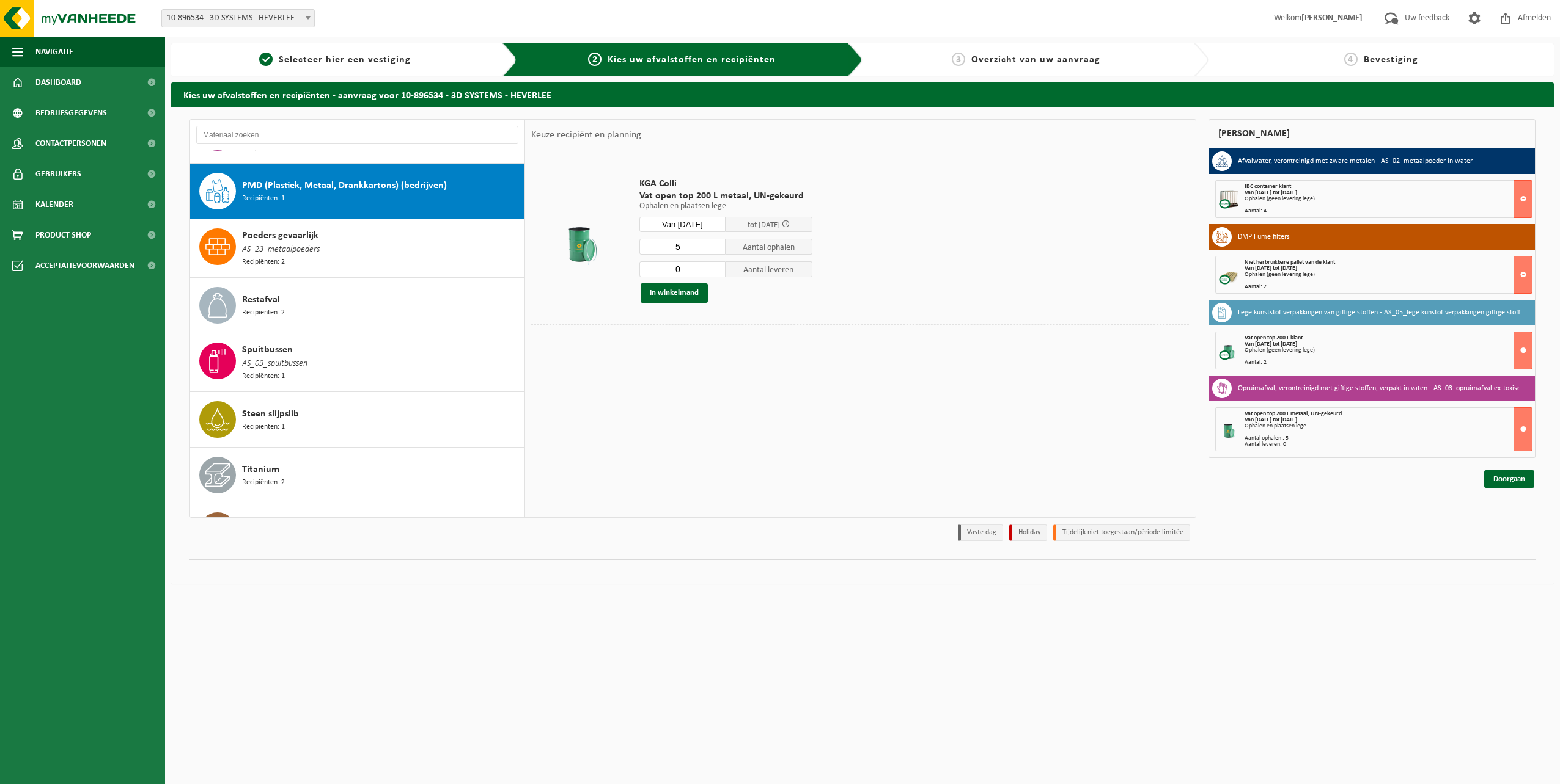
scroll to position [1179, 0]
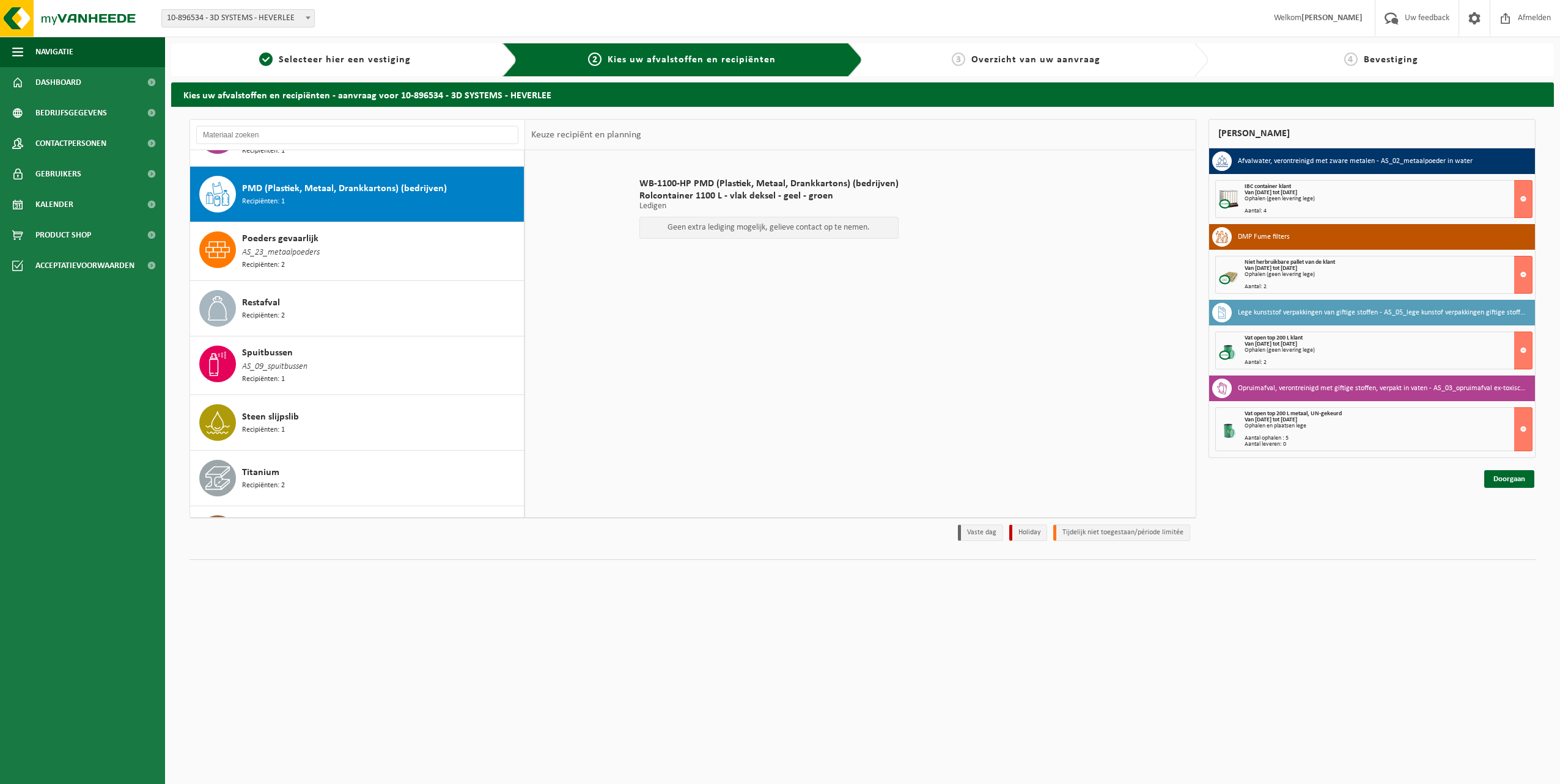
click at [514, 167] on div "PMD (Plastiek, Metaal, Drankkartons) (bedrijven) Recipiënten: 1" at bounding box center [358, 195] width 334 height 55
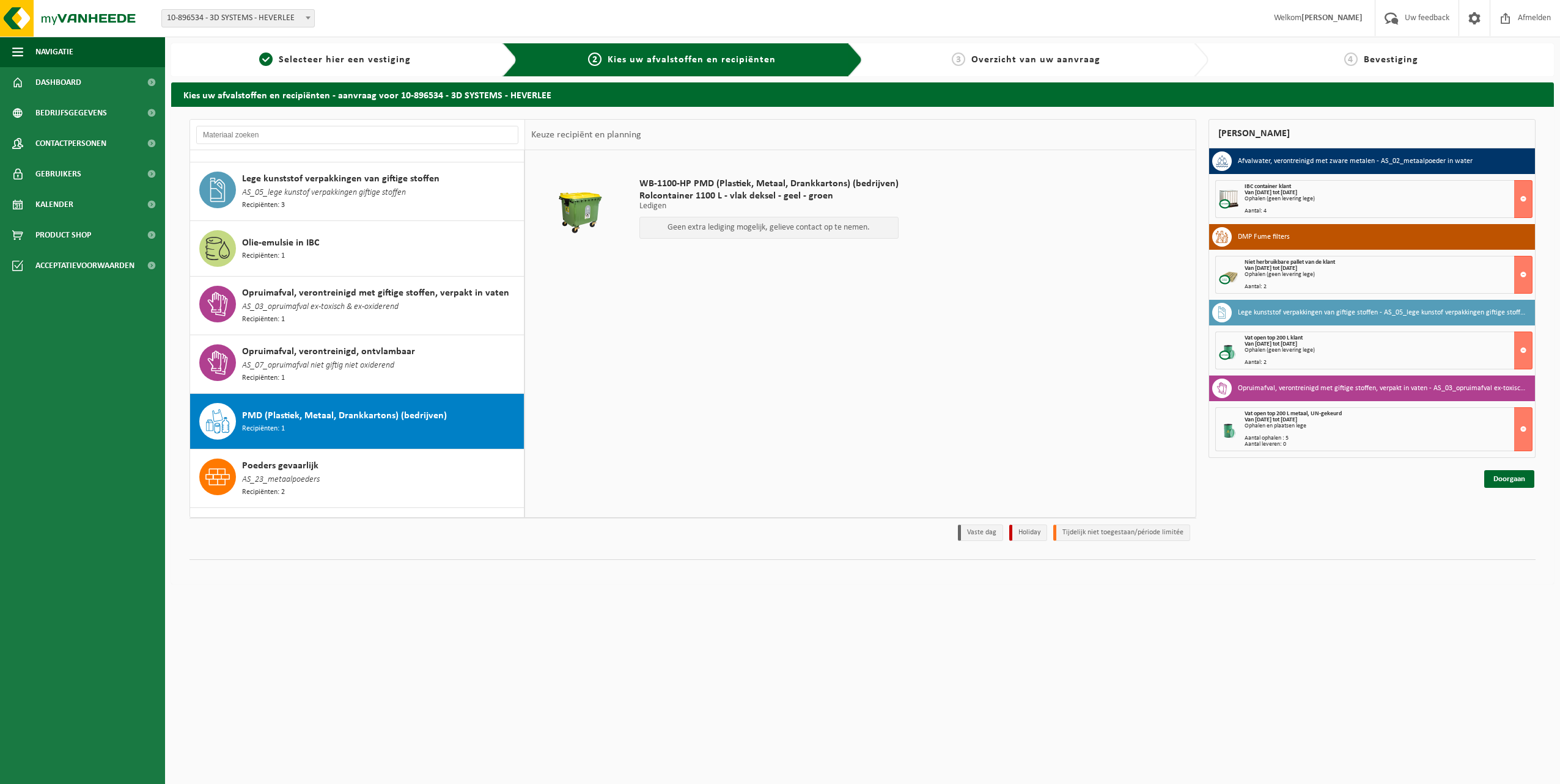
scroll to position [969, 0]
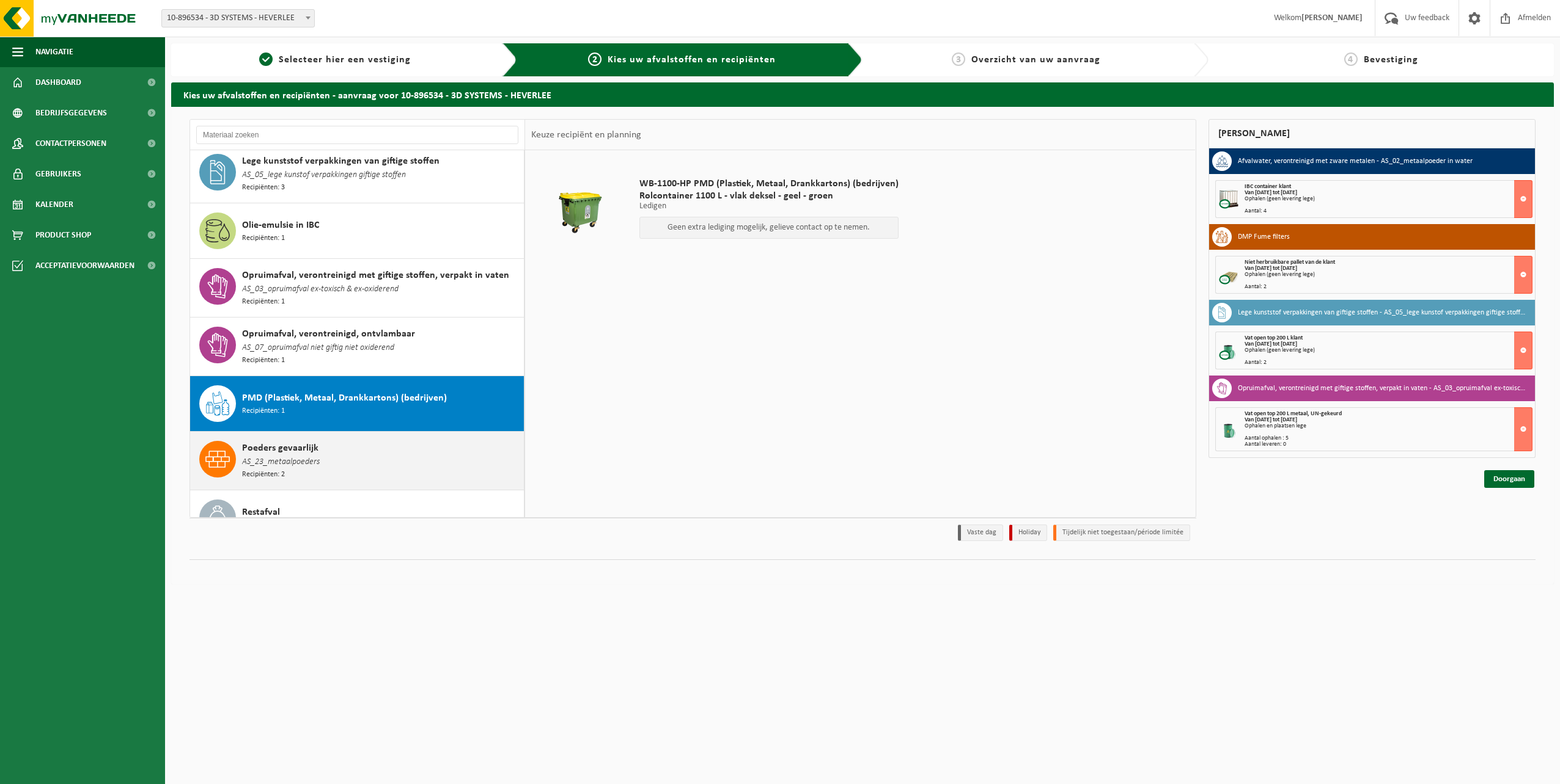
click at [285, 452] on div "Poeders gevaarlijk AS_23_metaalpoeders Recipiënten: 2" at bounding box center [381, 460] width 278 height 40
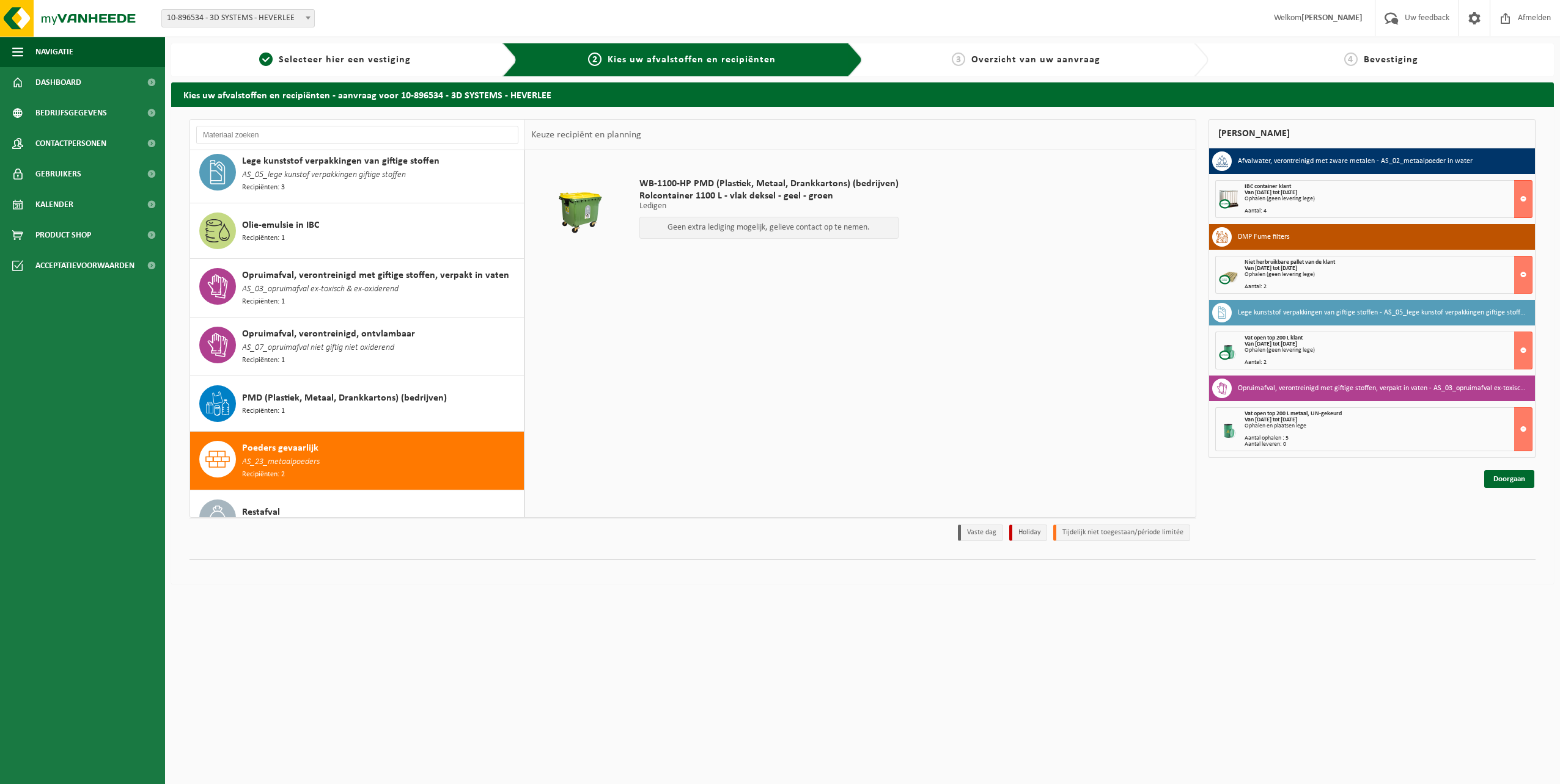
scroll to position [1203, 0]
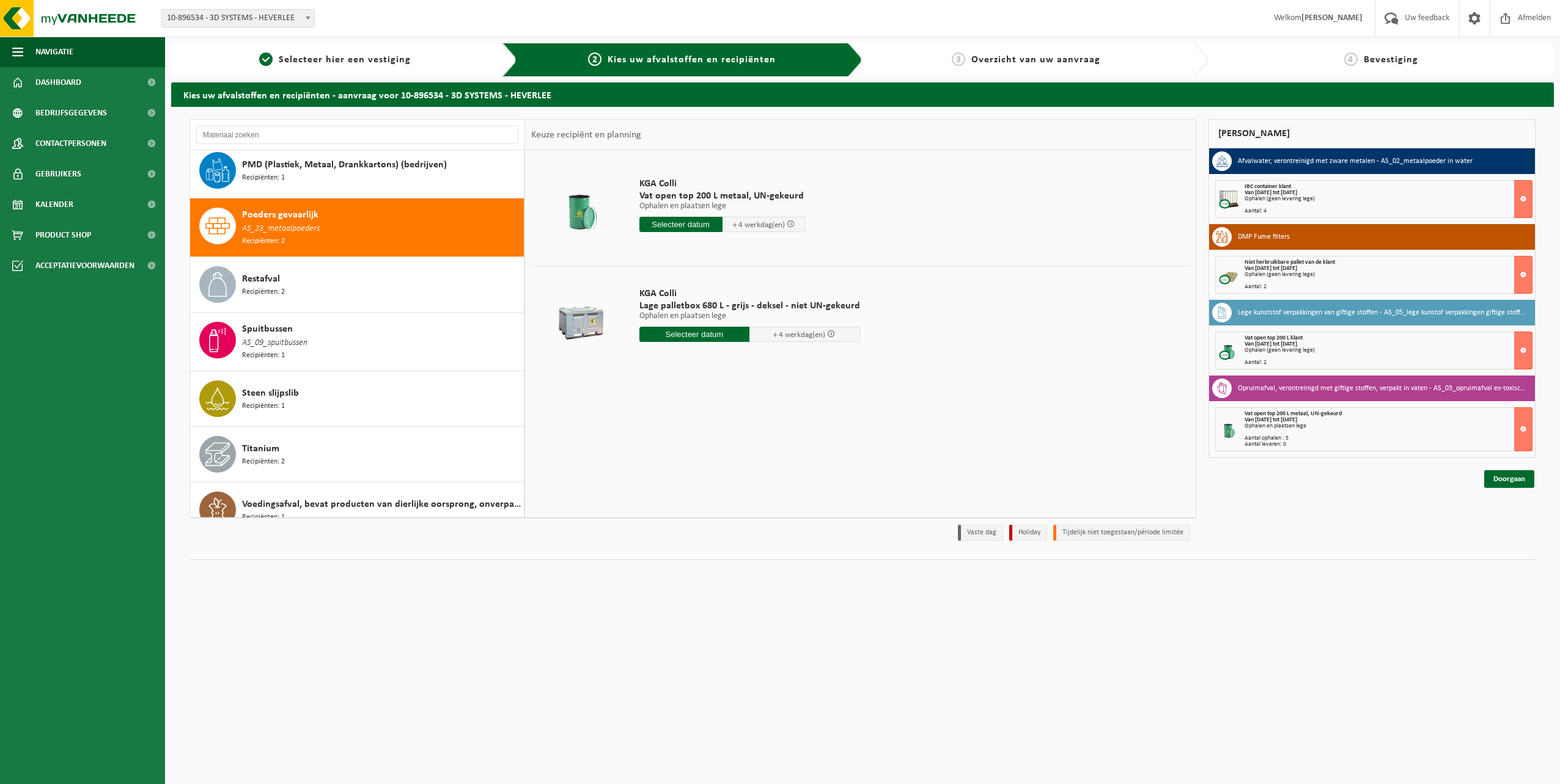
click at [709, 333] on input "text" at bounding box center [695, 334] width 110 height 15
click at [655, 465] on div "18" at bounding box center [651, 462] width 21 height 20
type input "Van 2025-08-18"
click at [679, 409] on button "In winkelmand" at bounding box center [674, 404] width 68 height 20
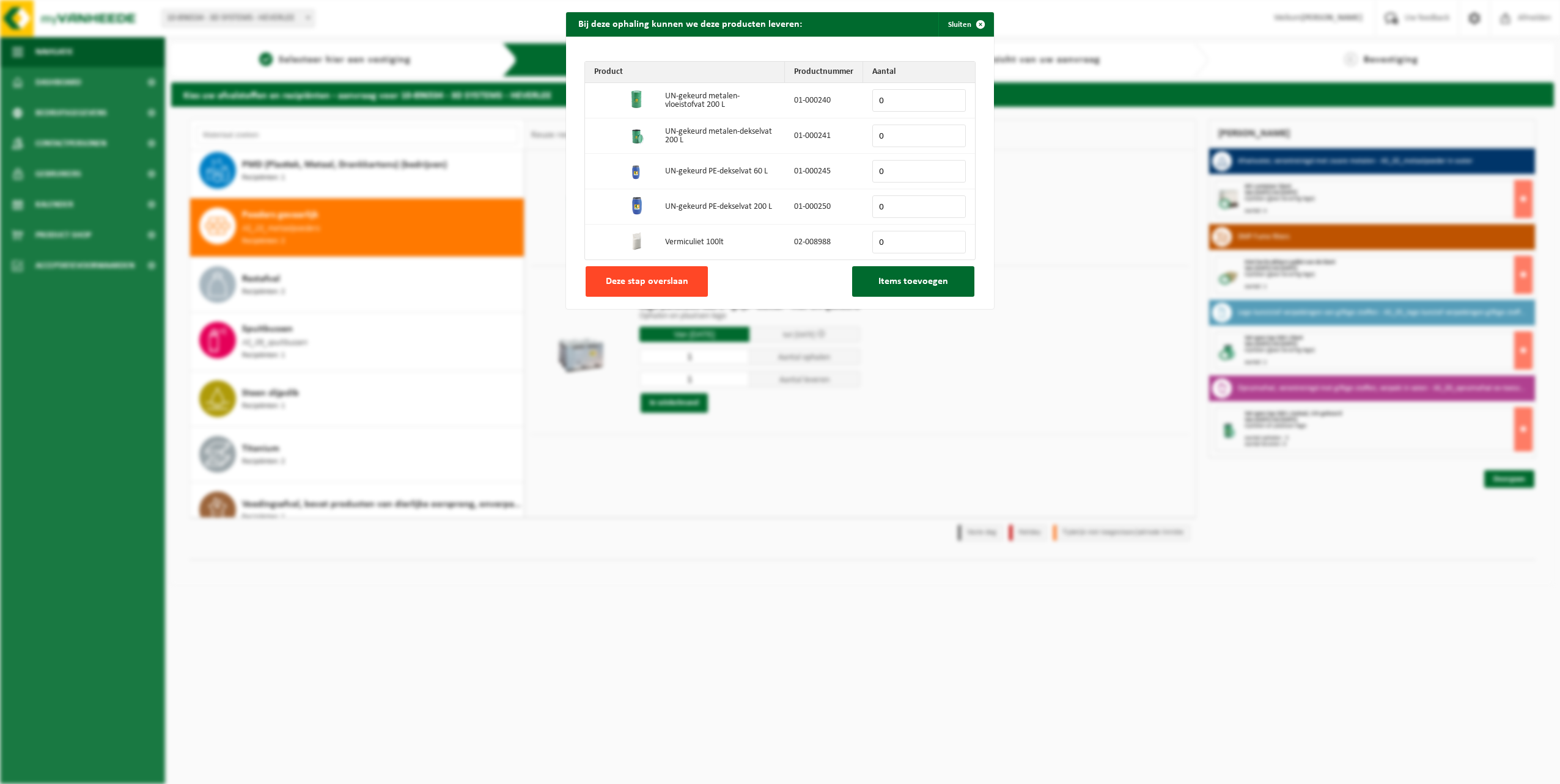
click at [654, 274] on button "Deze stap overslaan" at bounding box center [646, 282] width 122 height 30
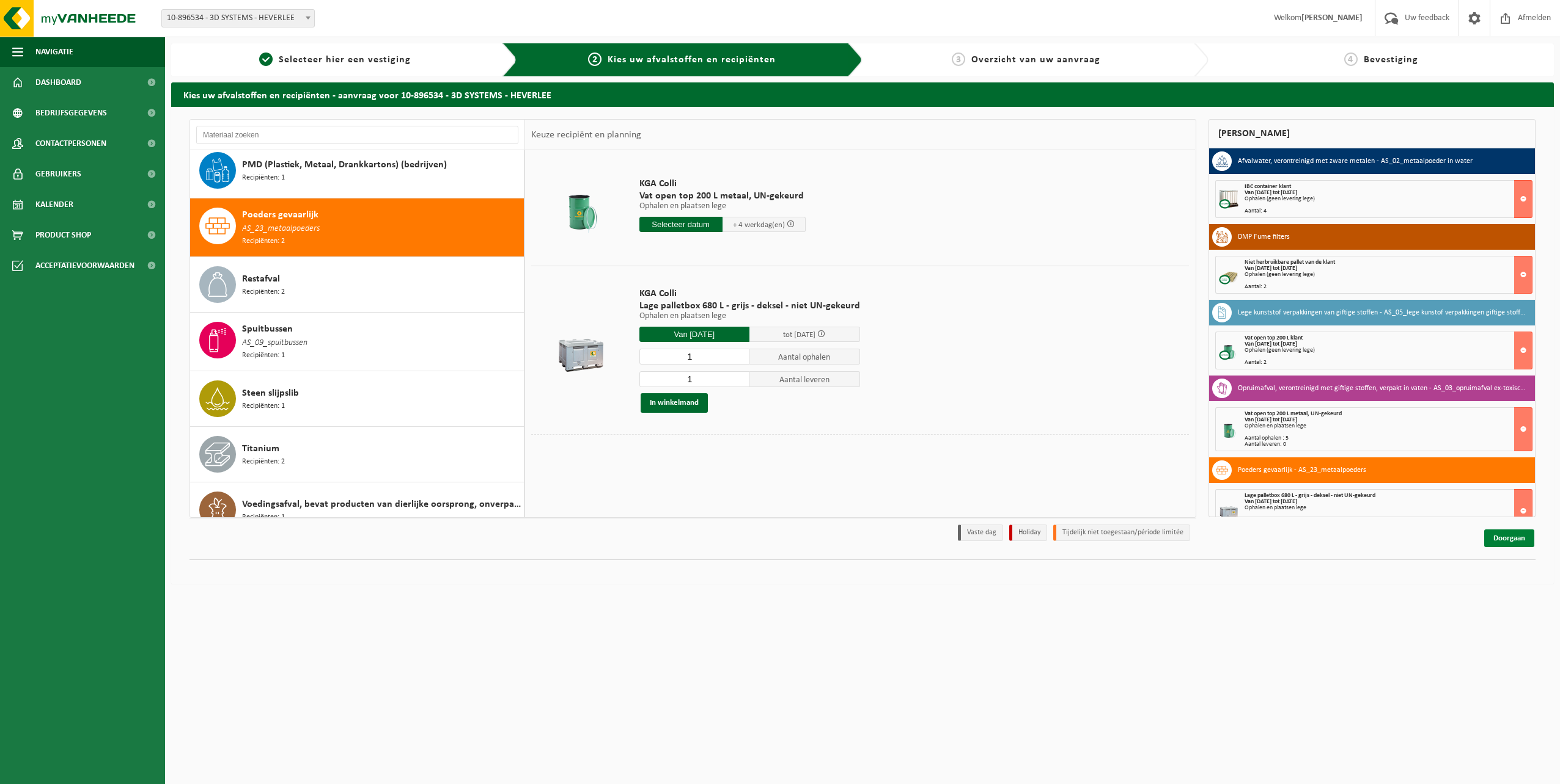
click at [1512, 540] on link "Doorgaan" at bounding box center [1509, 539] width 50 height 18
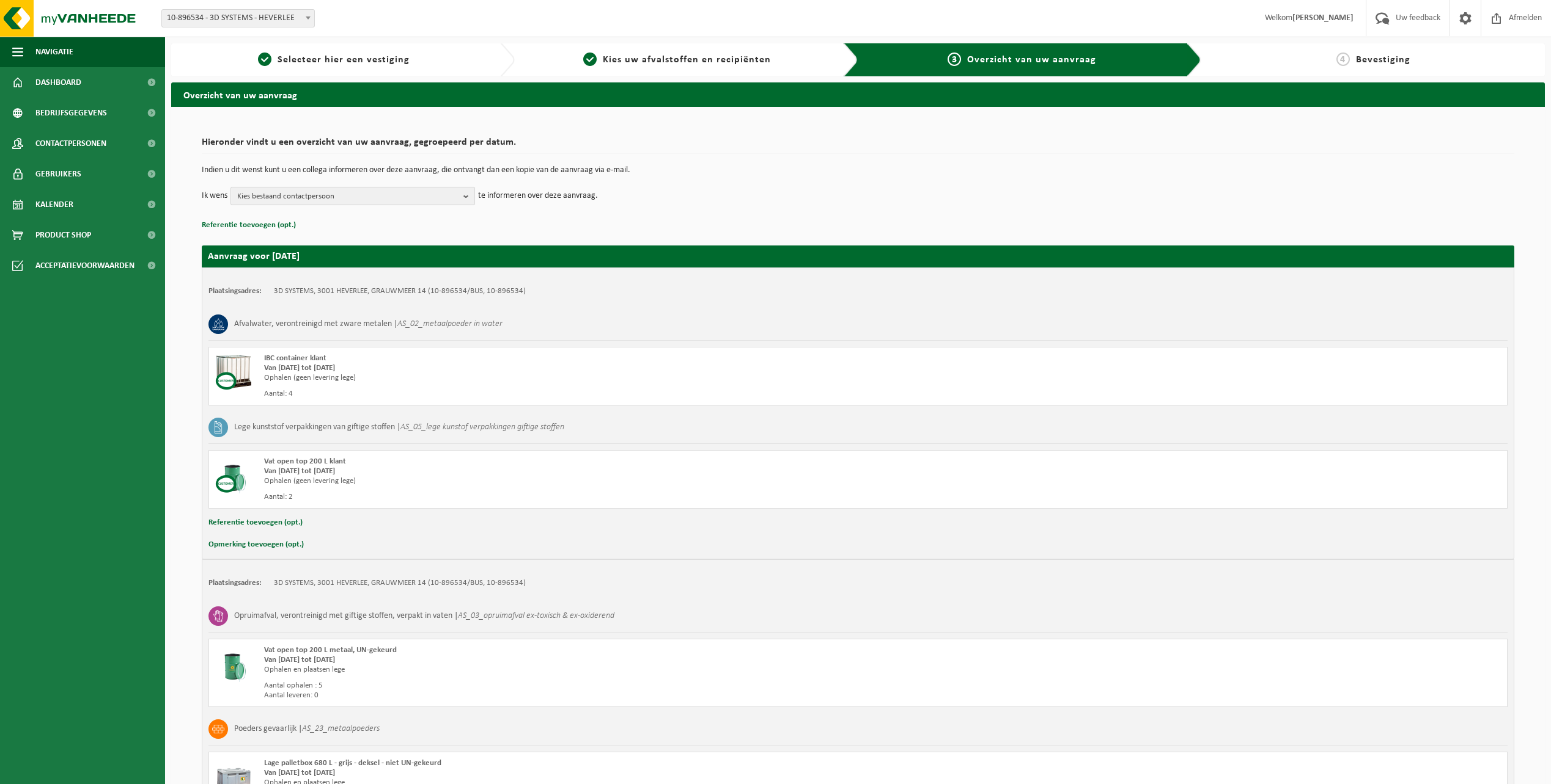
click at [464, 196] on b "button" at bounding box center [469, 196] width 11 height 17
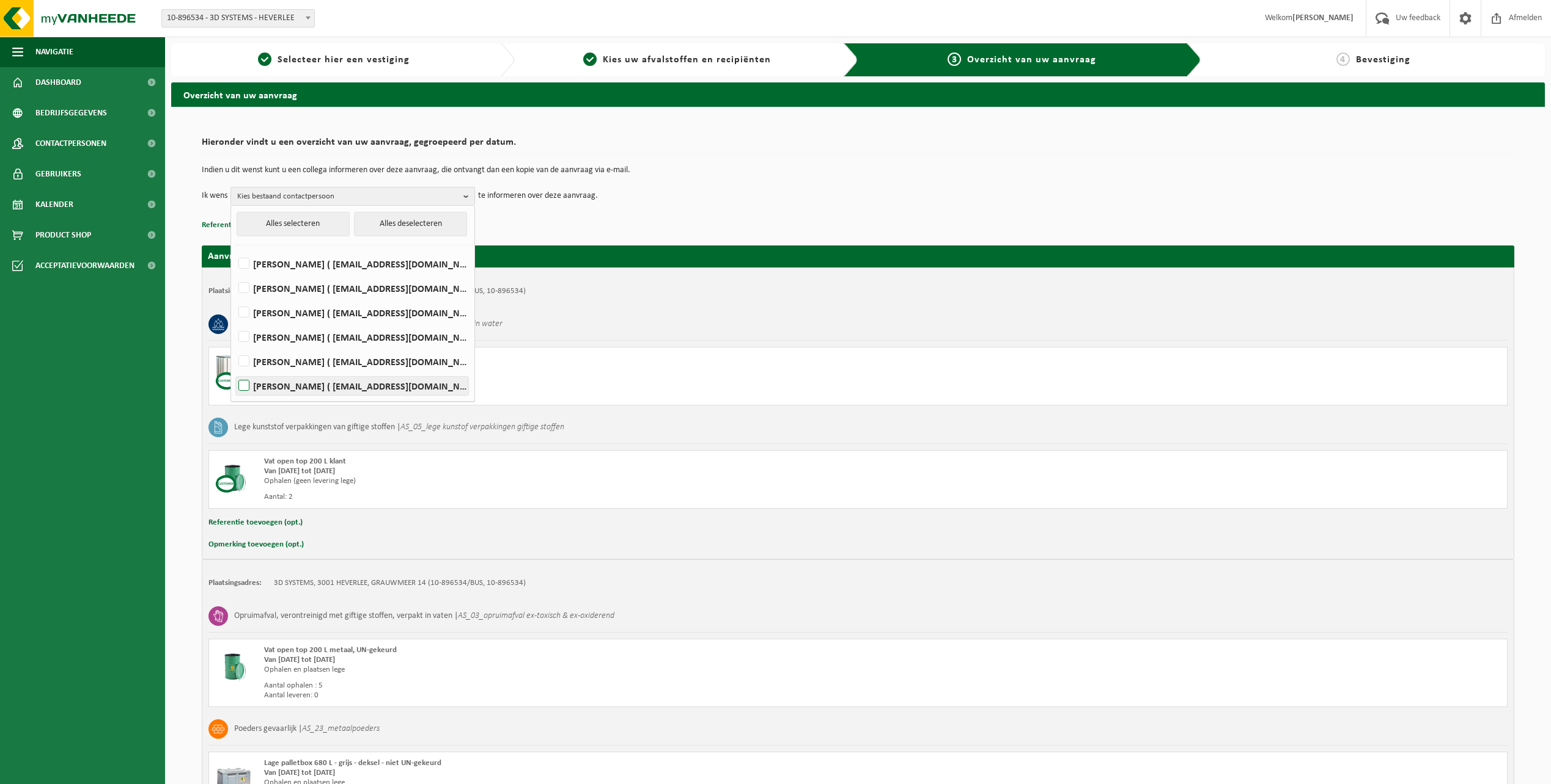
click at [261, 384] on label "Jonas Verheyden ( jonas.verheyden@3dsystems.com )" at bounding box center [351, 386] width 232 height 19
click at [234, 371] on input "Jonas Verheyden ( jonas.verheyden@3dsystems.com )" at bounding box center [234, 370] width 1 height 1
checkbox input "true"
click at [520, 230] on p "Referentie toevoegen (opt.)" at bounding box center [858, 226] width 1313 height 16
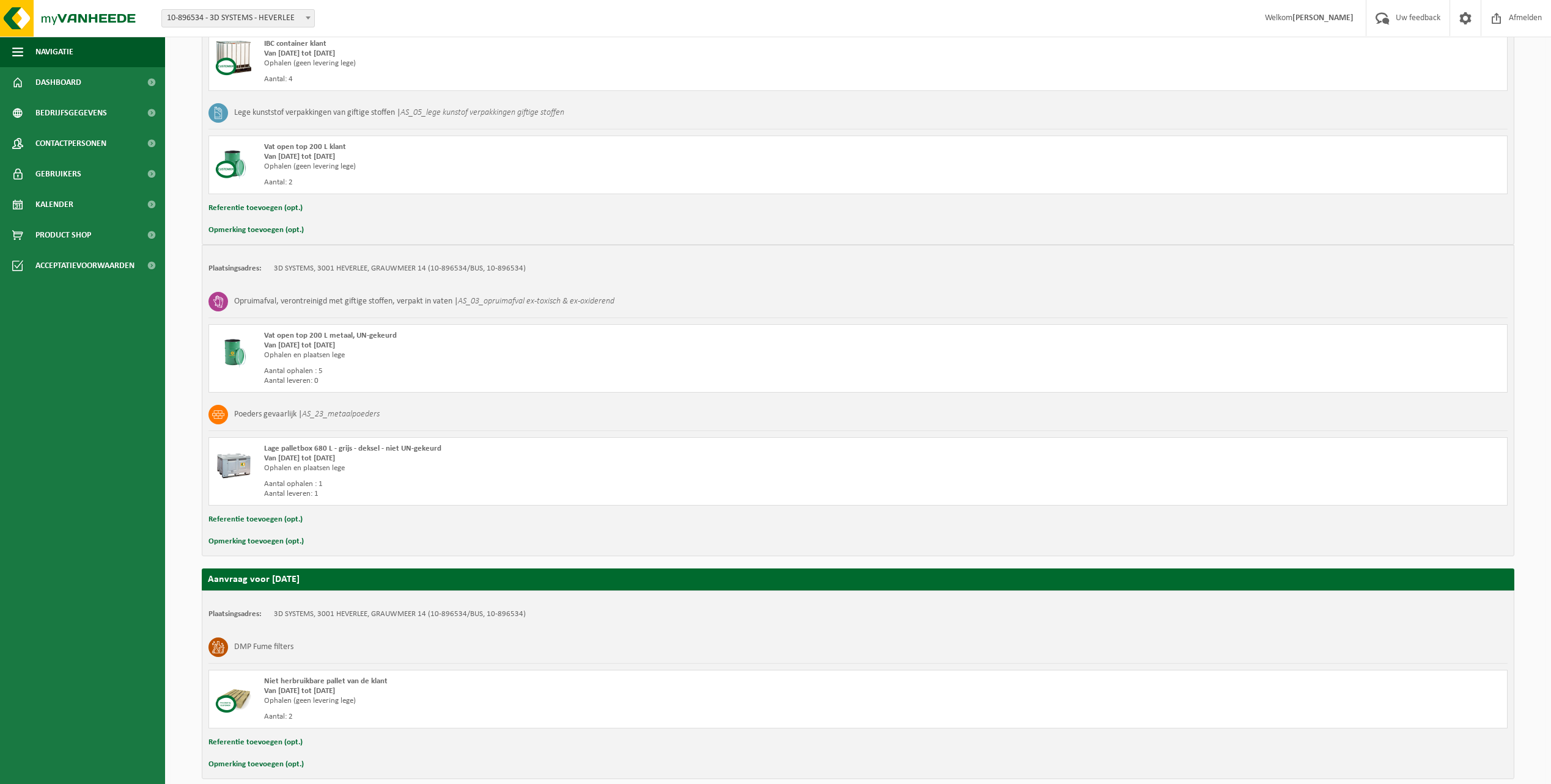
scroll to position [372, 0]
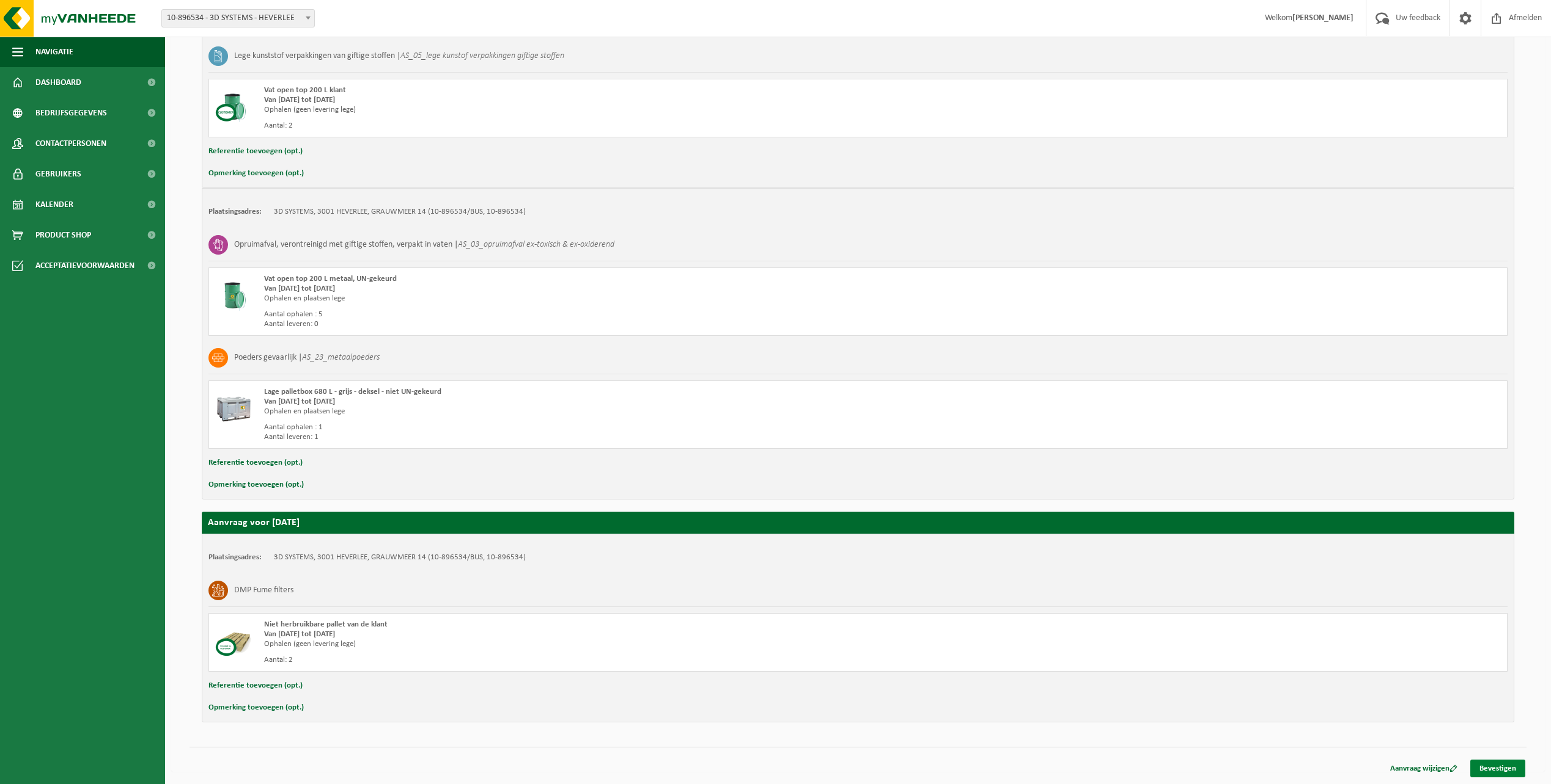
click at [1504, 772] on link "Bevestigen" at bounding box center [1498, 769] width 55 height 18
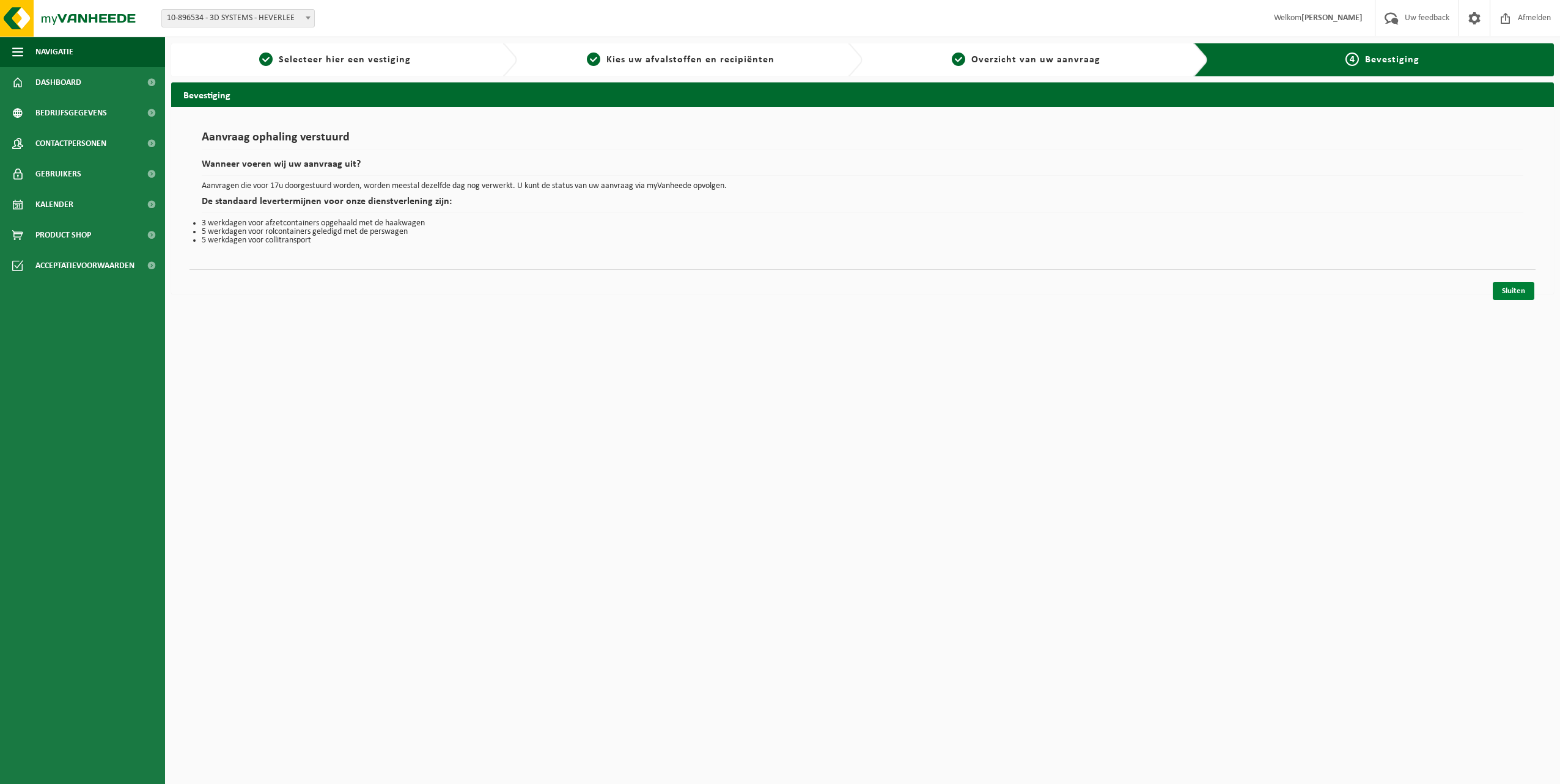
click at [1508, 290] on link "Sluiten" at bounding box center [1513, 292] width 42 height 18
